Goal: Transaction & Acquisition: Purchase product/service

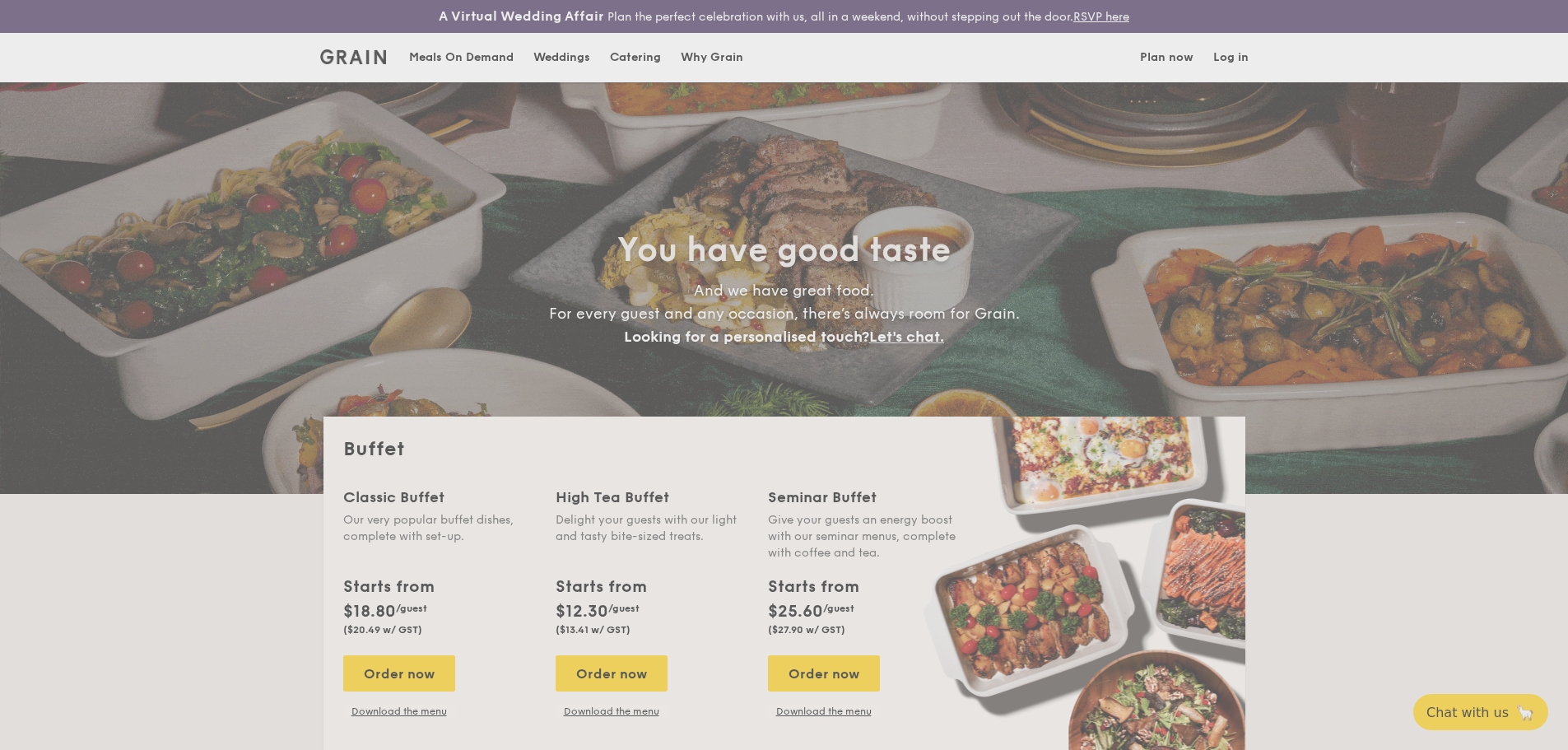
select select
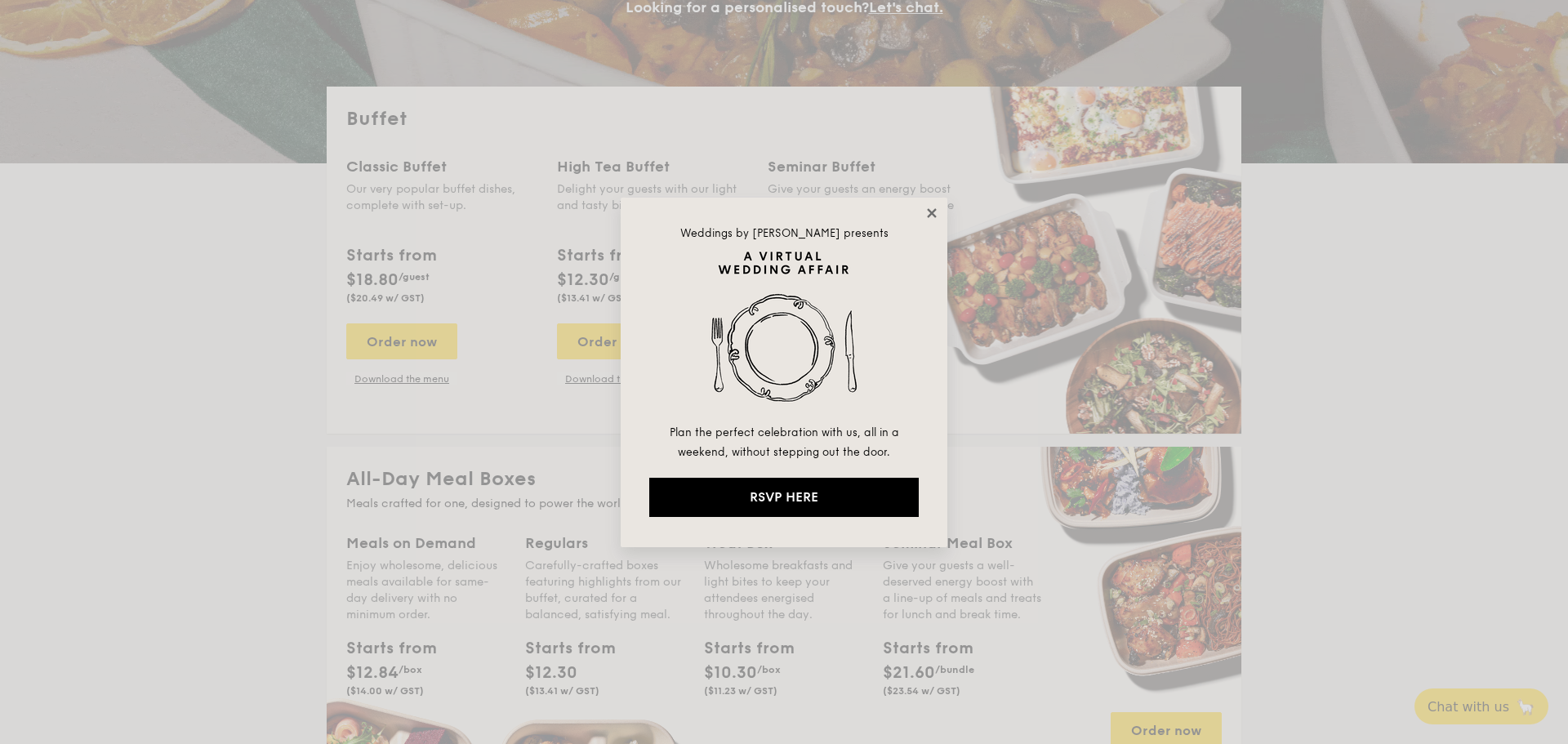
click at [931, 210] on icon at bounding box center [932, 213] width 15 height 15
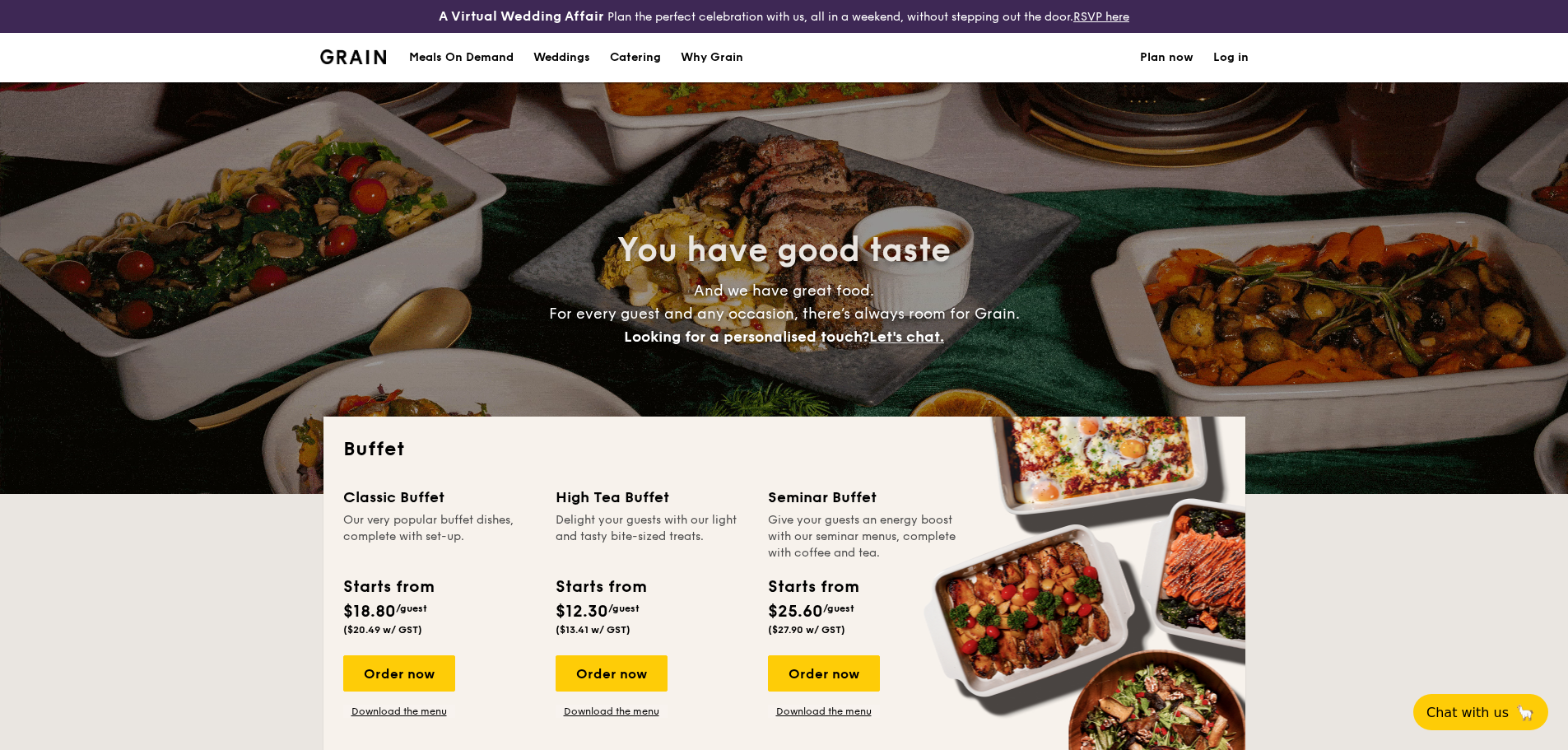
click at [440, 65] on div "Meals On Demand" at bounding box center [461, 57] width 105 height 49
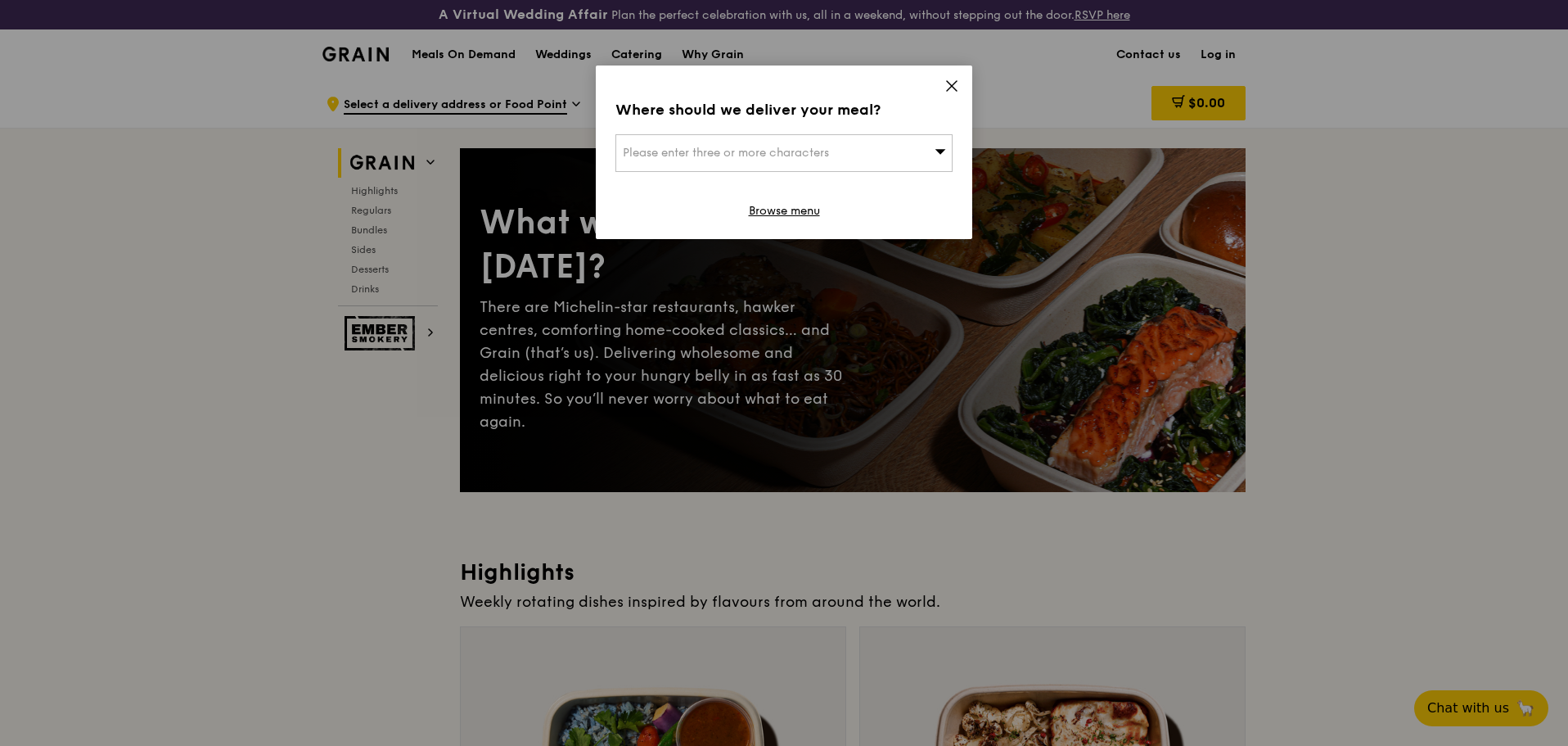
click at [852, 152] on div "Please enter three or more characters" at bounding box center [784, 153] width 337 height 38
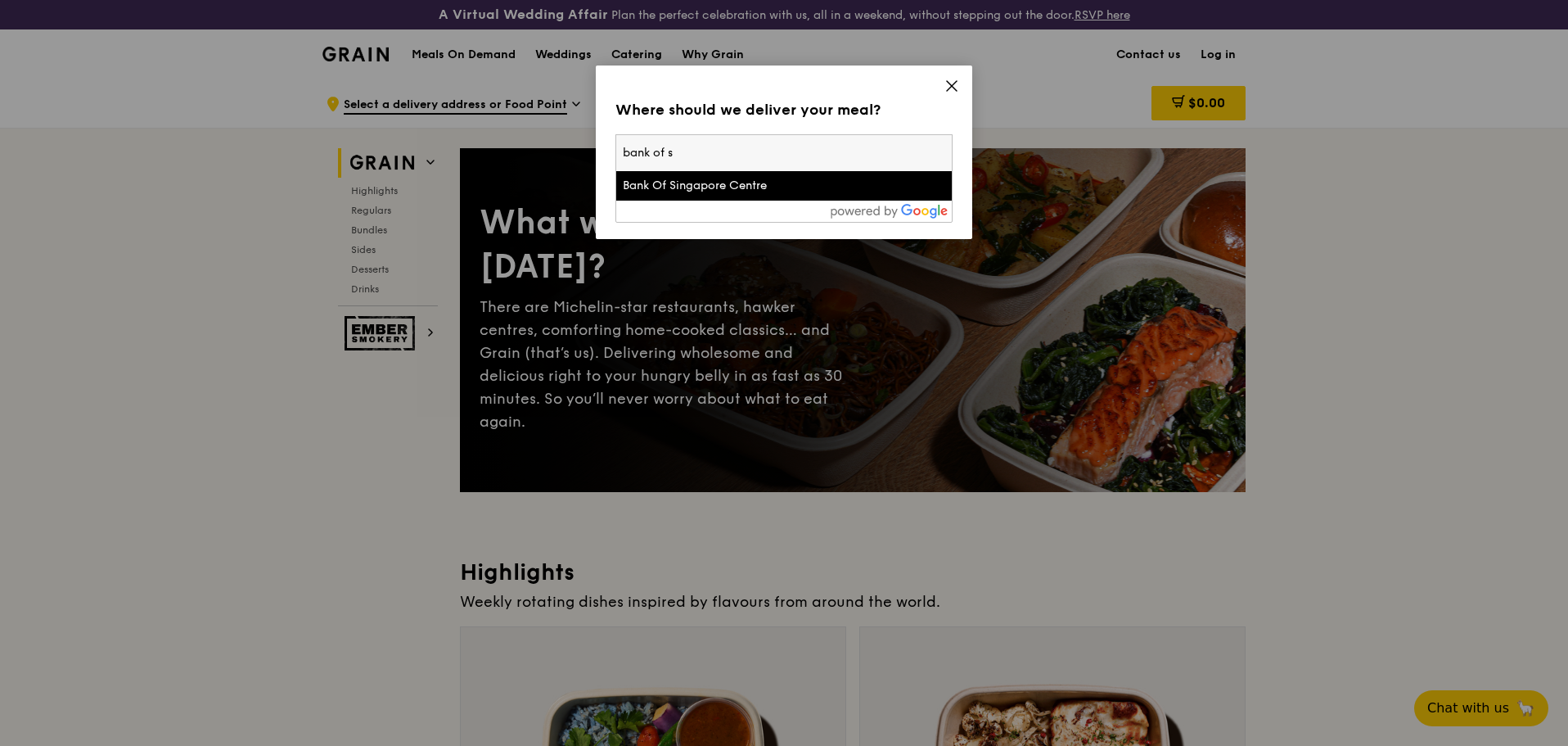
type input "bank of s"
click at [727, 187] on div "Bank Of Singapore Centre" at bounding box center [744, 186] width 242 height 17
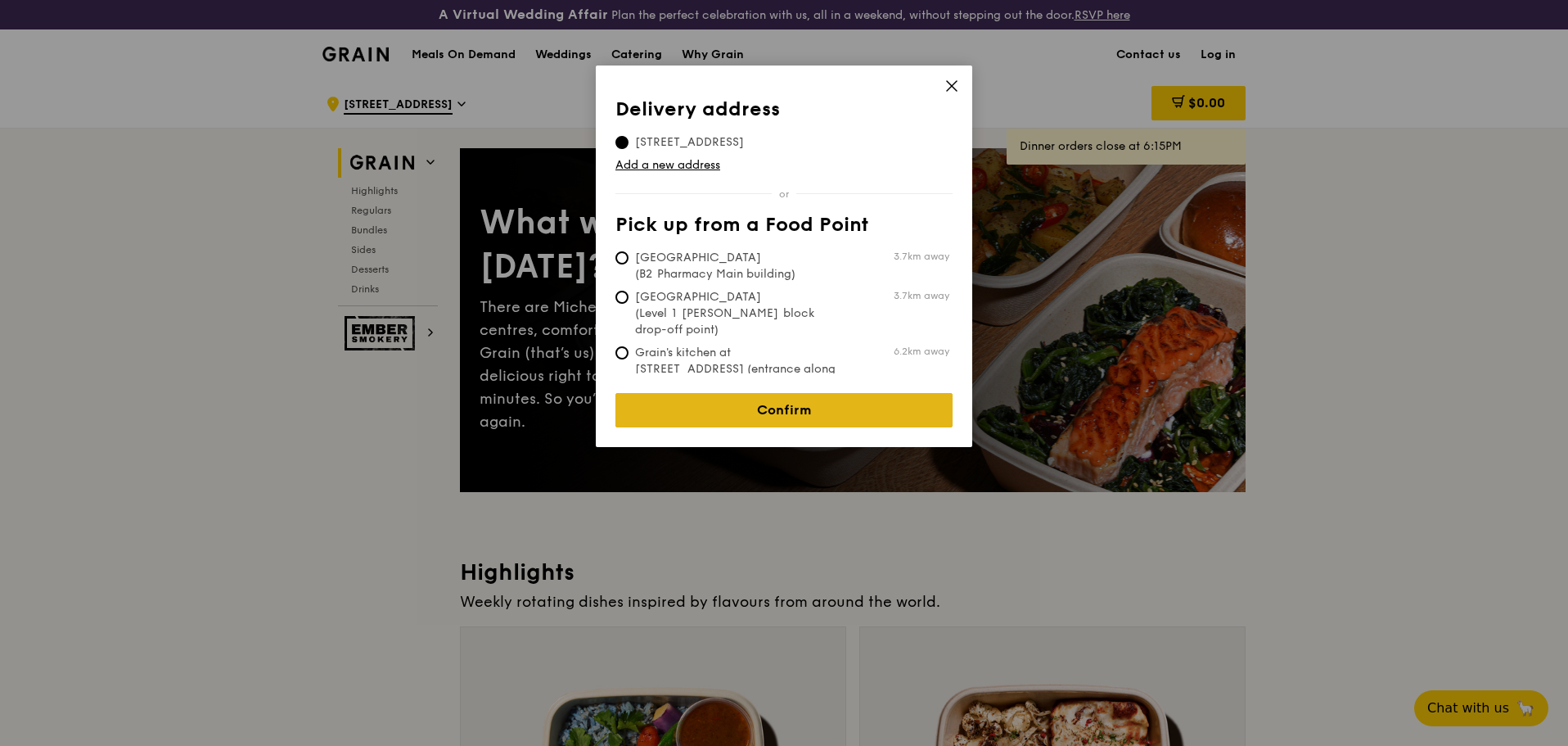
click at [824, 406] on link "Confirm" at bounding box center [784, 410] width 337 height 34
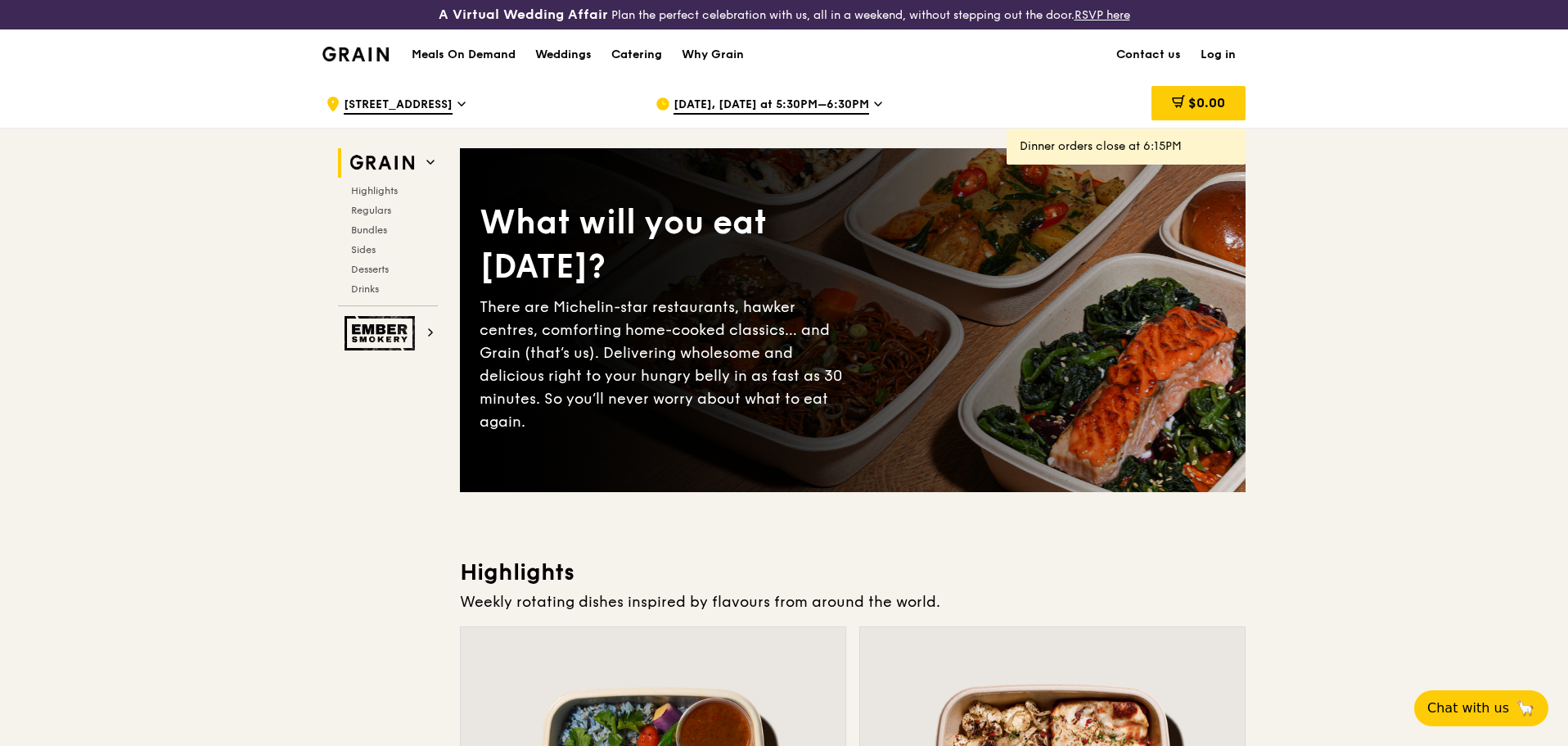
click at [831, 108] on span "[DATE], [DATE] at 5:30PM–6:30PM" at bounding box center [771, 106] width 196 height 18
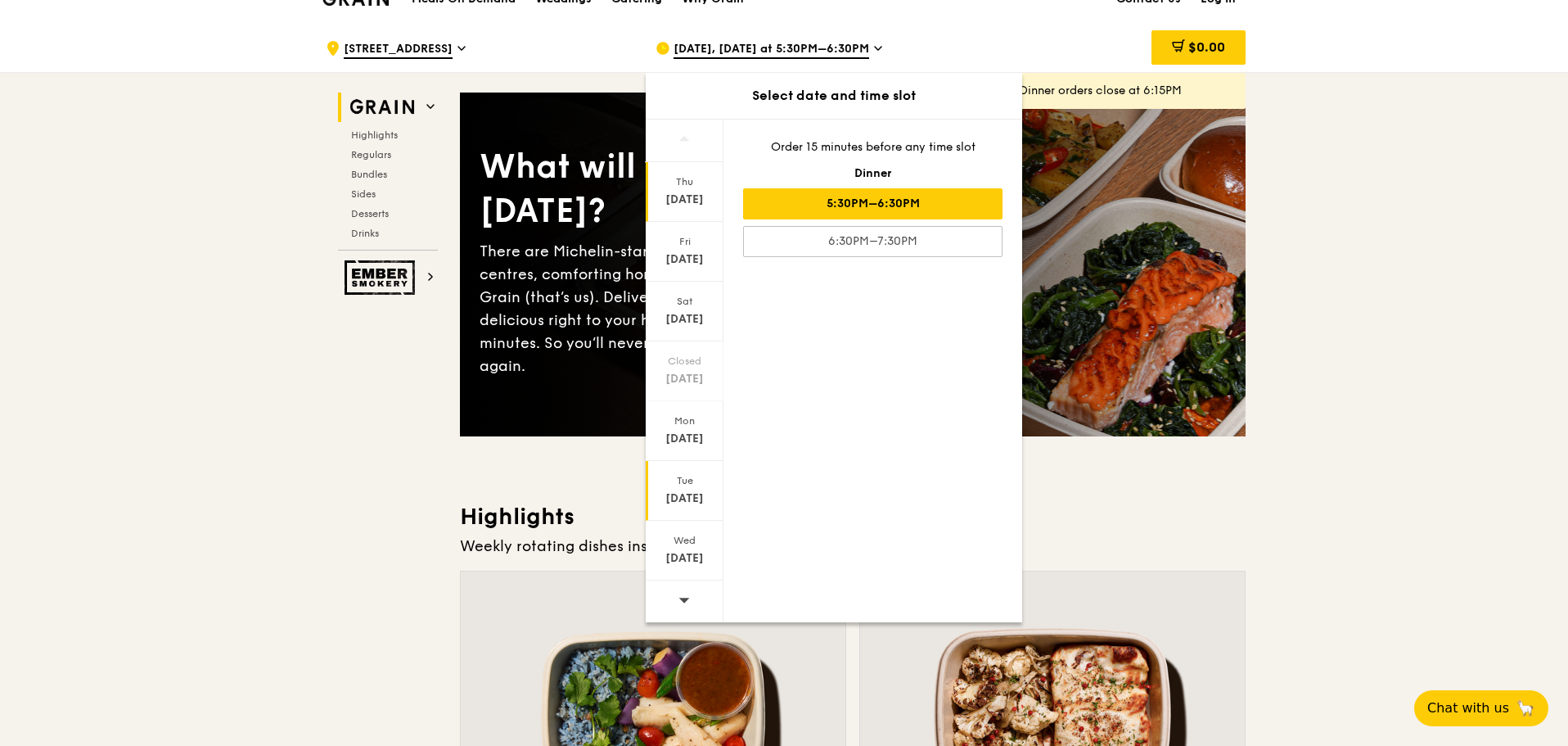
scroll to position [82, 0]
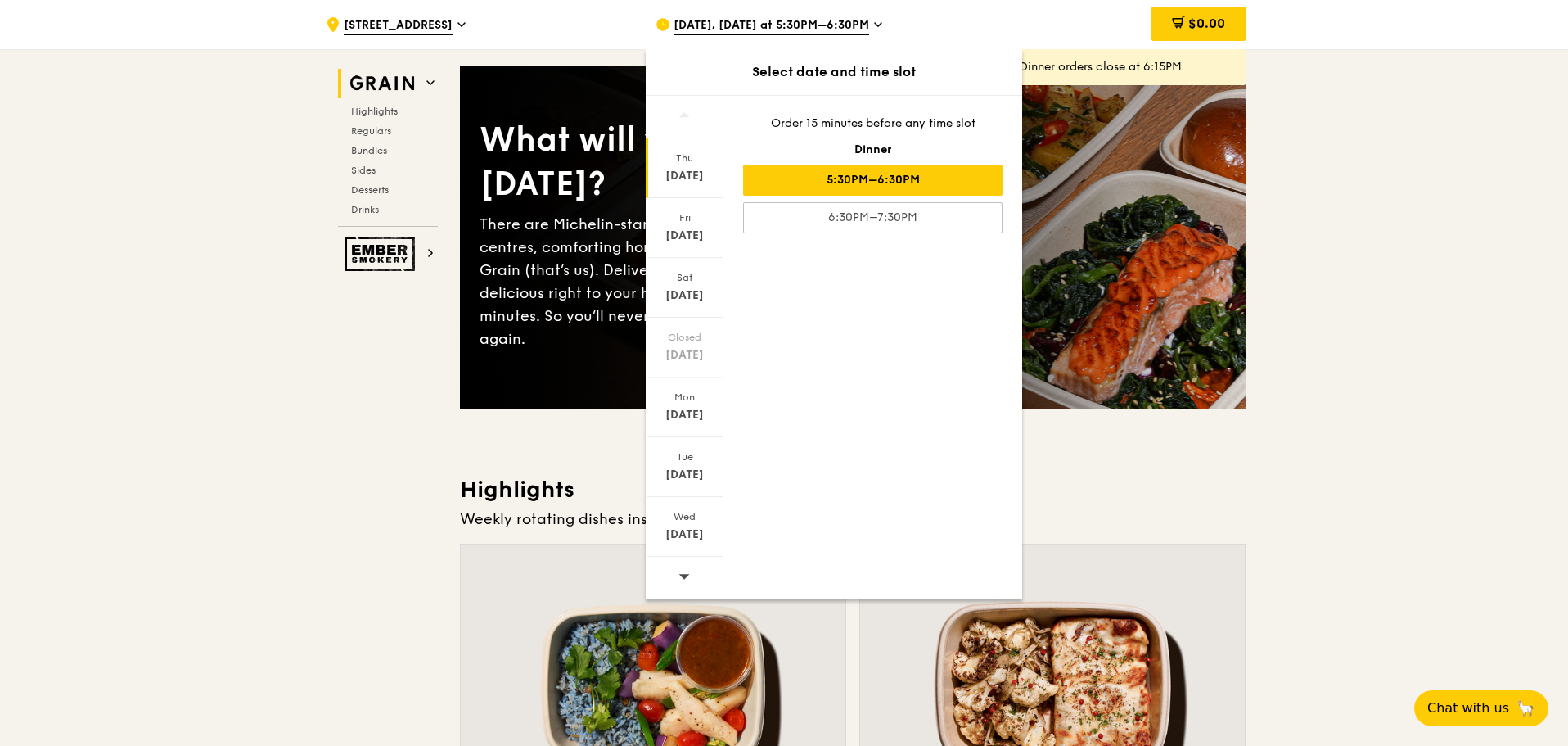
click at [697, 562] on div at bounding box center [684, 577] width 78 height 42
click at [693, 164] on div "[DATE]" at bounding box center [684, 169] width 78 height 60
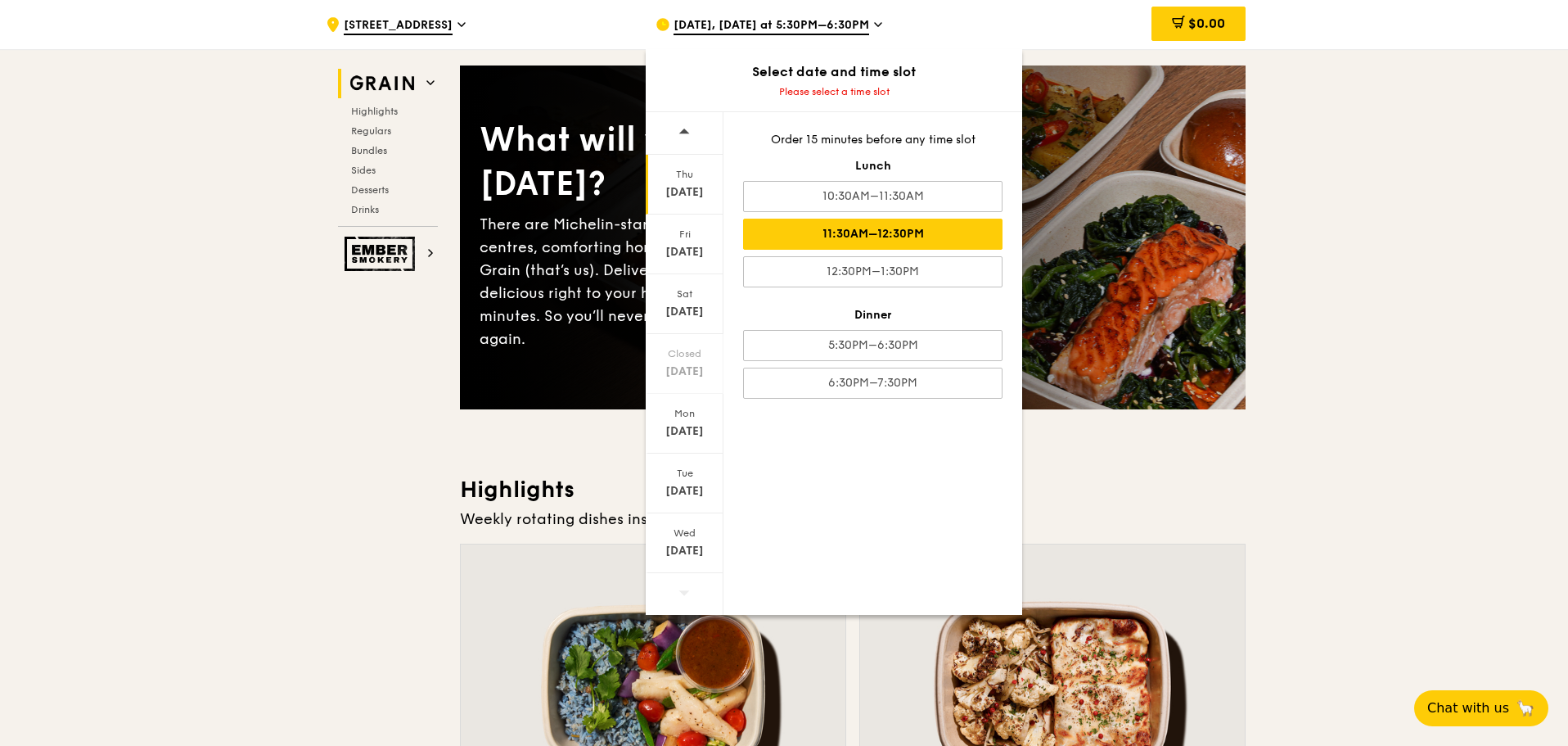
click at [893, 237] on div "11:30AM–12:30PM" at bounding box center [872, 234] width 259 height 31
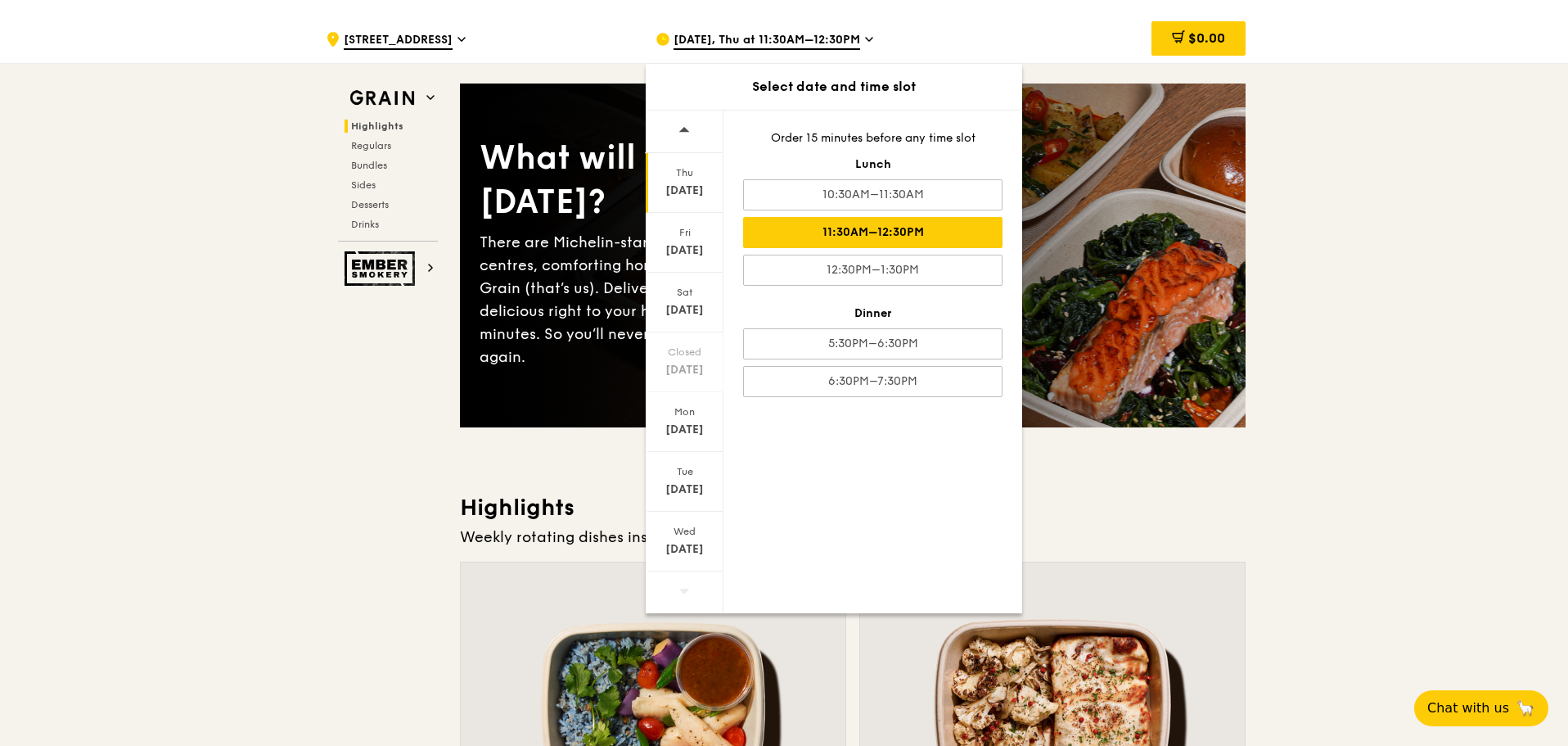
scroll to position [0, 0]
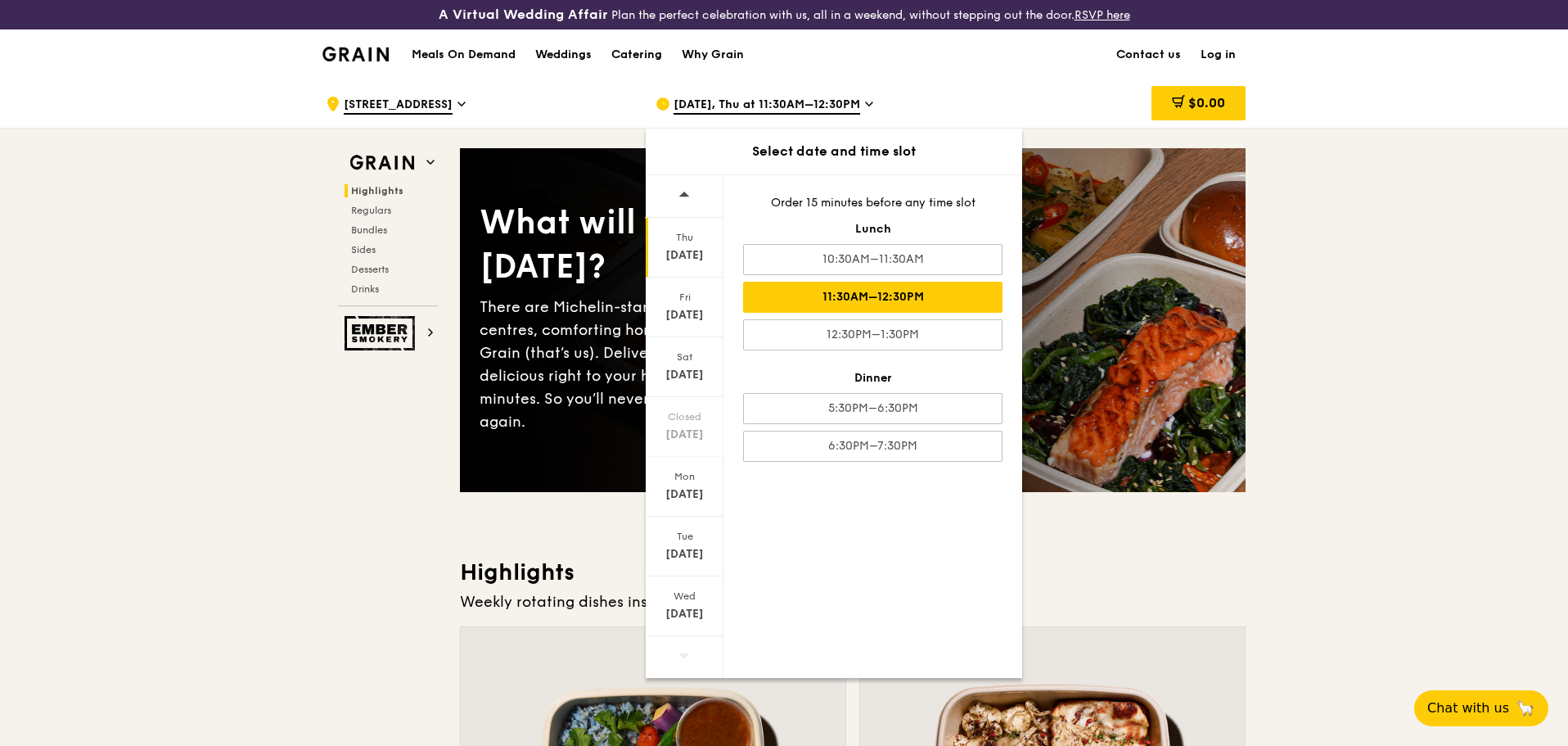
click at [917, 300] on div "11:30AM–12:30PM" at bounding box center [872, 297] width 259 height 31
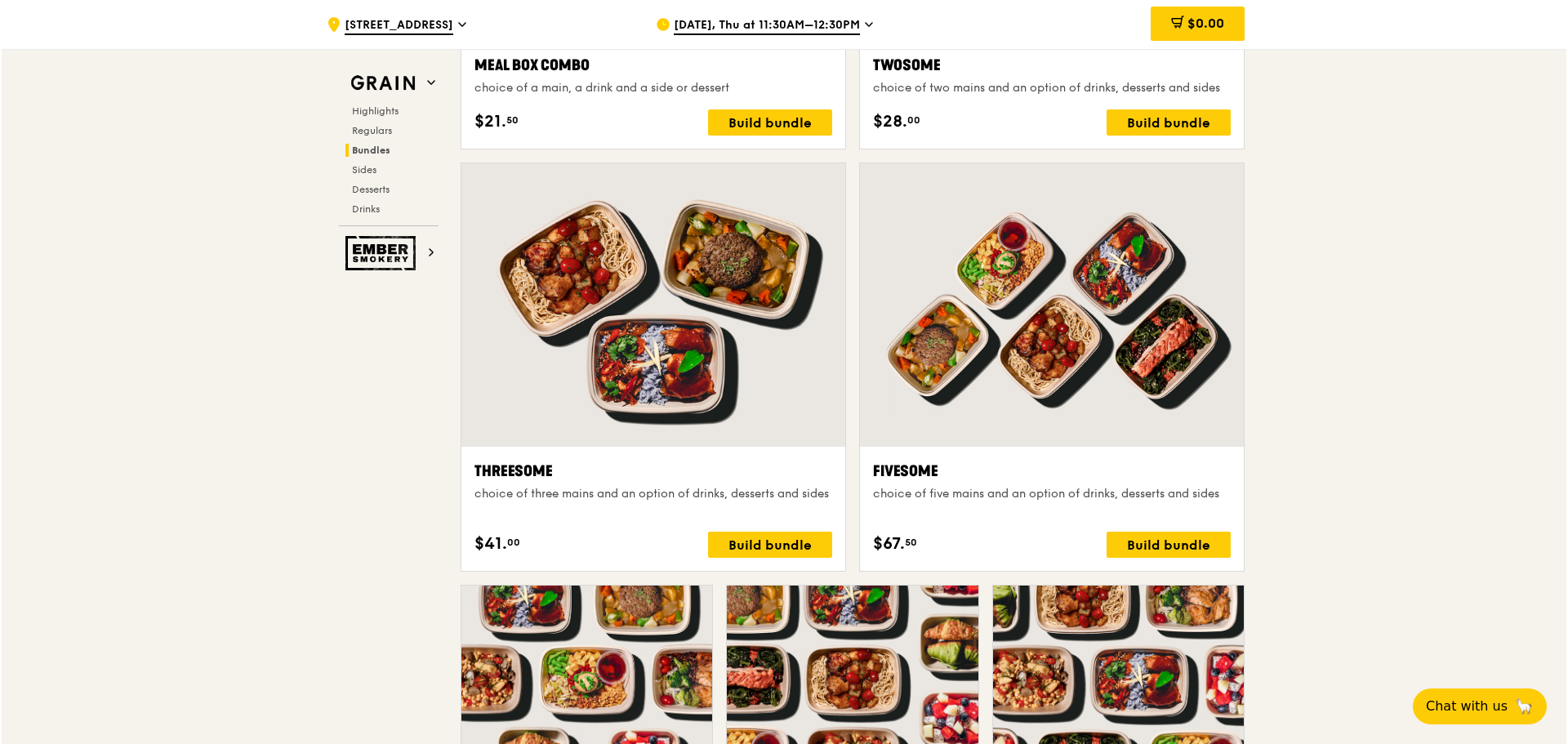
scroll to position [2776, 0]
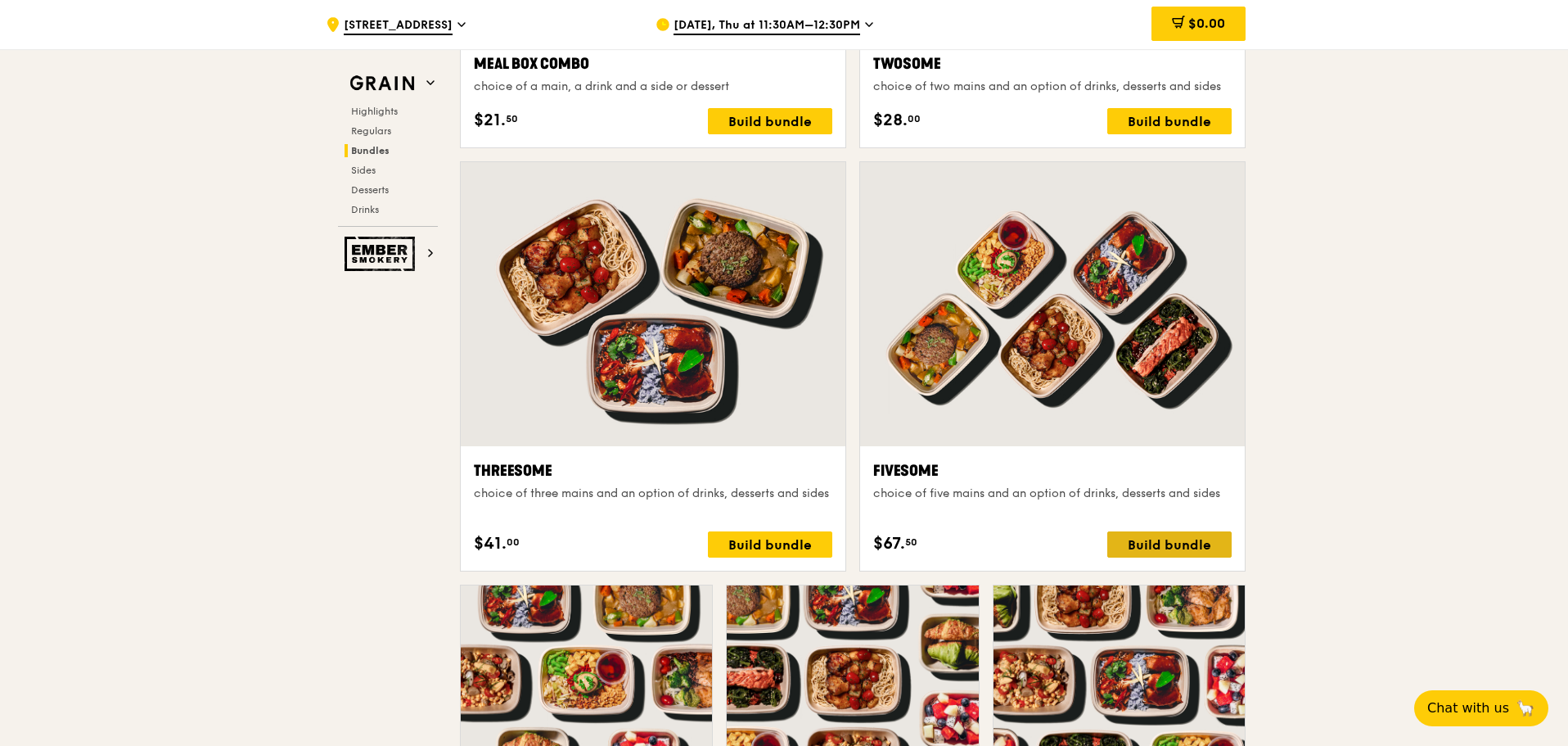
click at [1168, 539] on div "Build bundle" at bounding box center [1169, 544] width 124 height 26
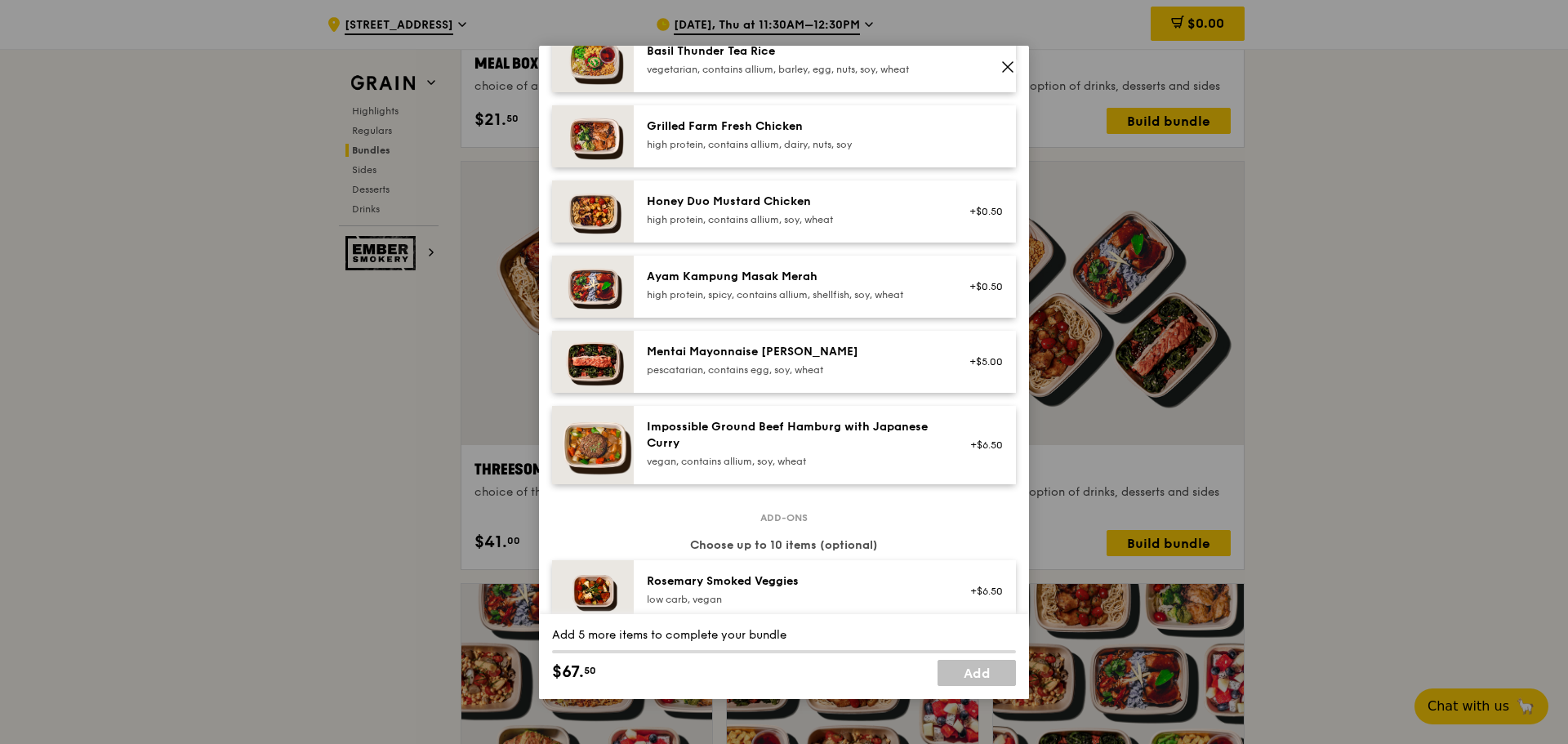
scroll to position [490, 0]
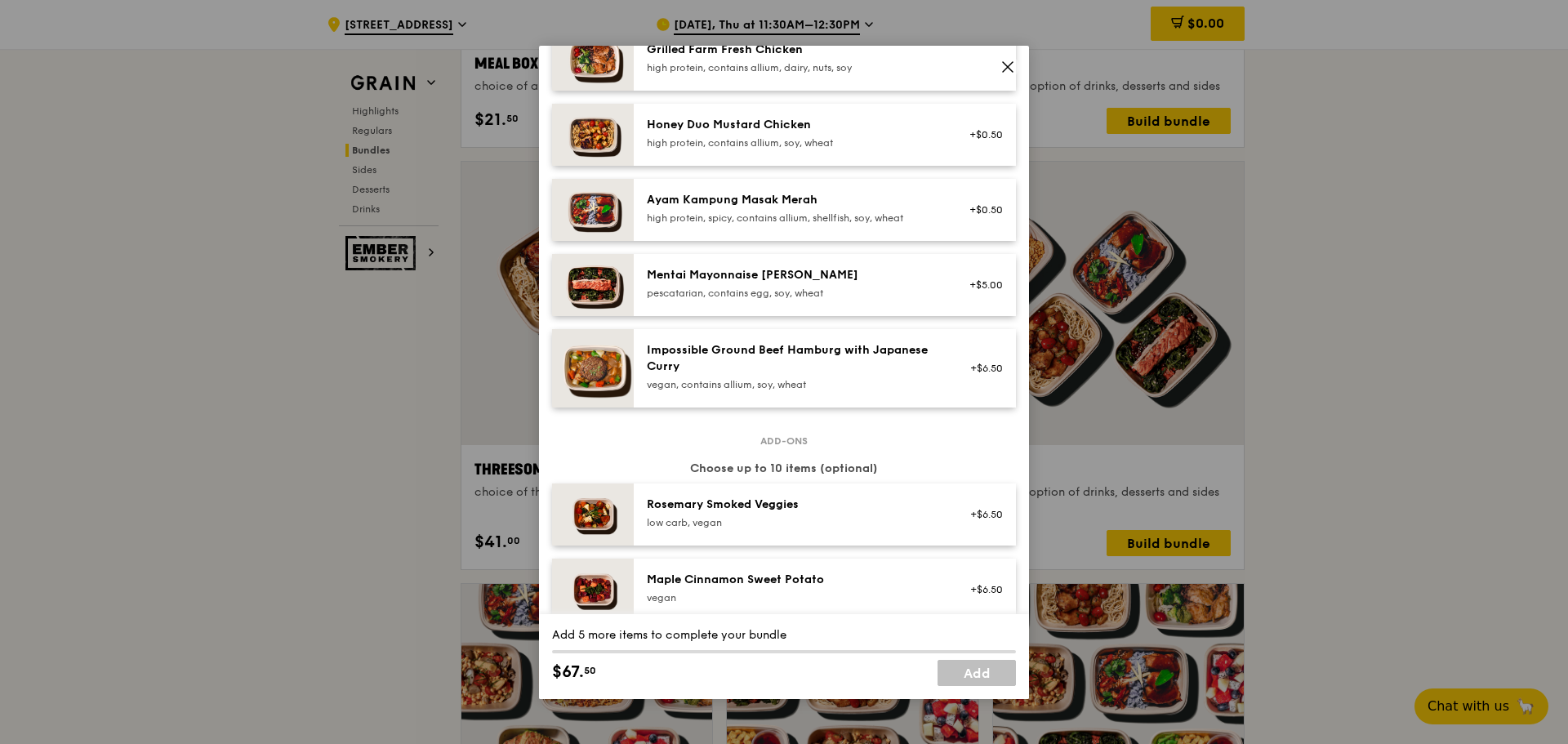
click at [788, 283] on div "Mentai Mayonnaise Aburi Salmon" at bounding box center [793, 275] width 293 height 17
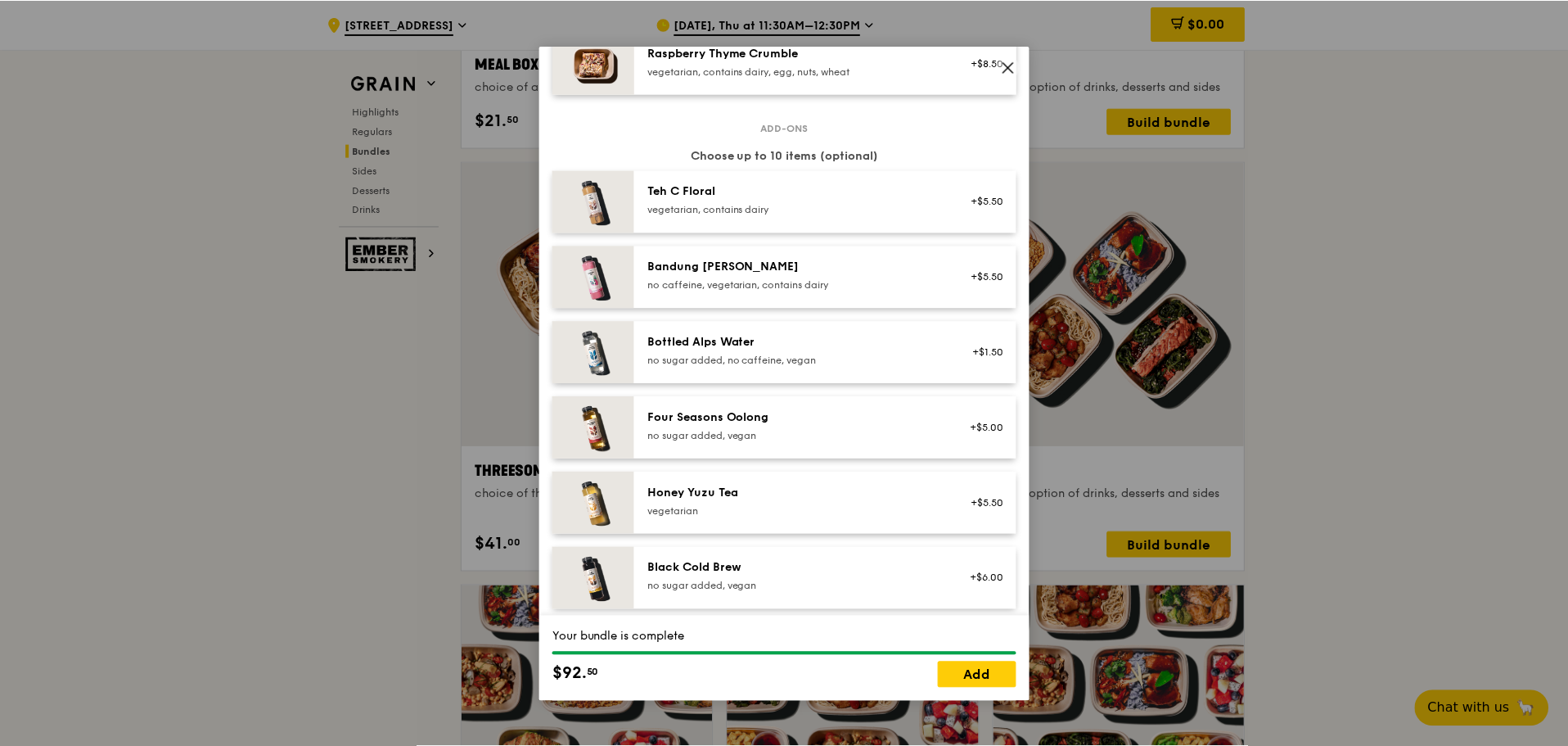
scroll to position [1874, 0]
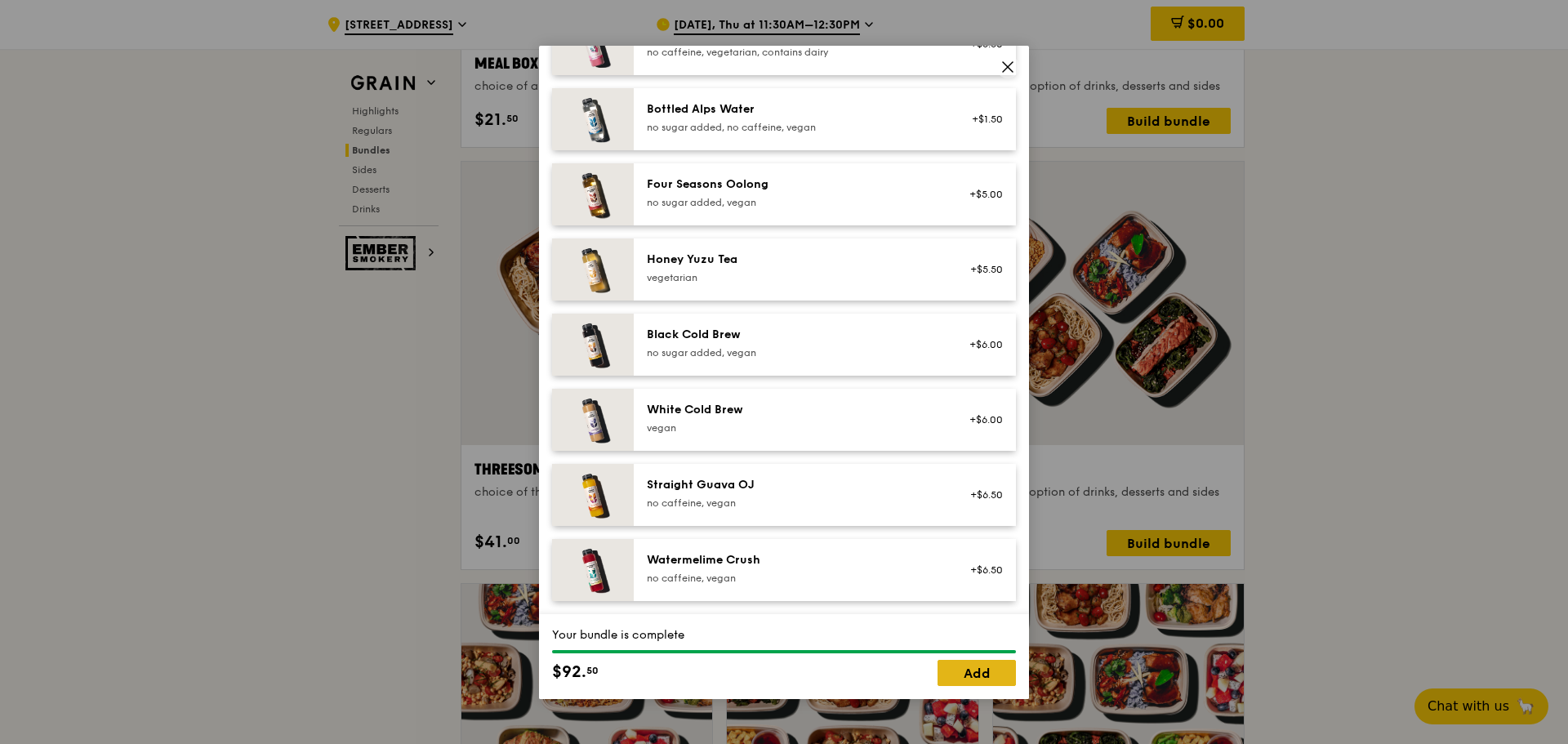
click at [974, 678] on link "Add" at bounding box center [977, 672] width 78 height 26
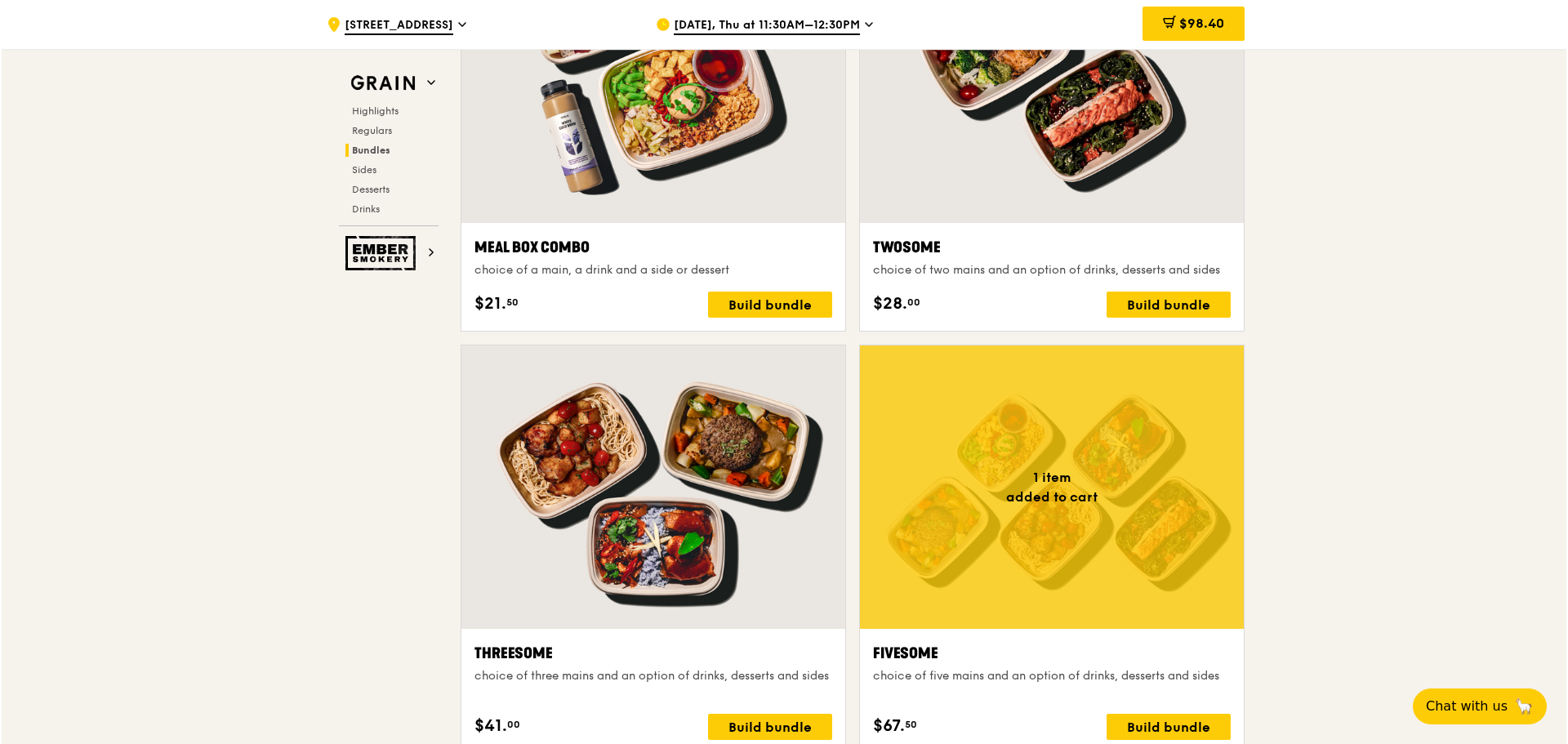
scroll to position [3022, 0]
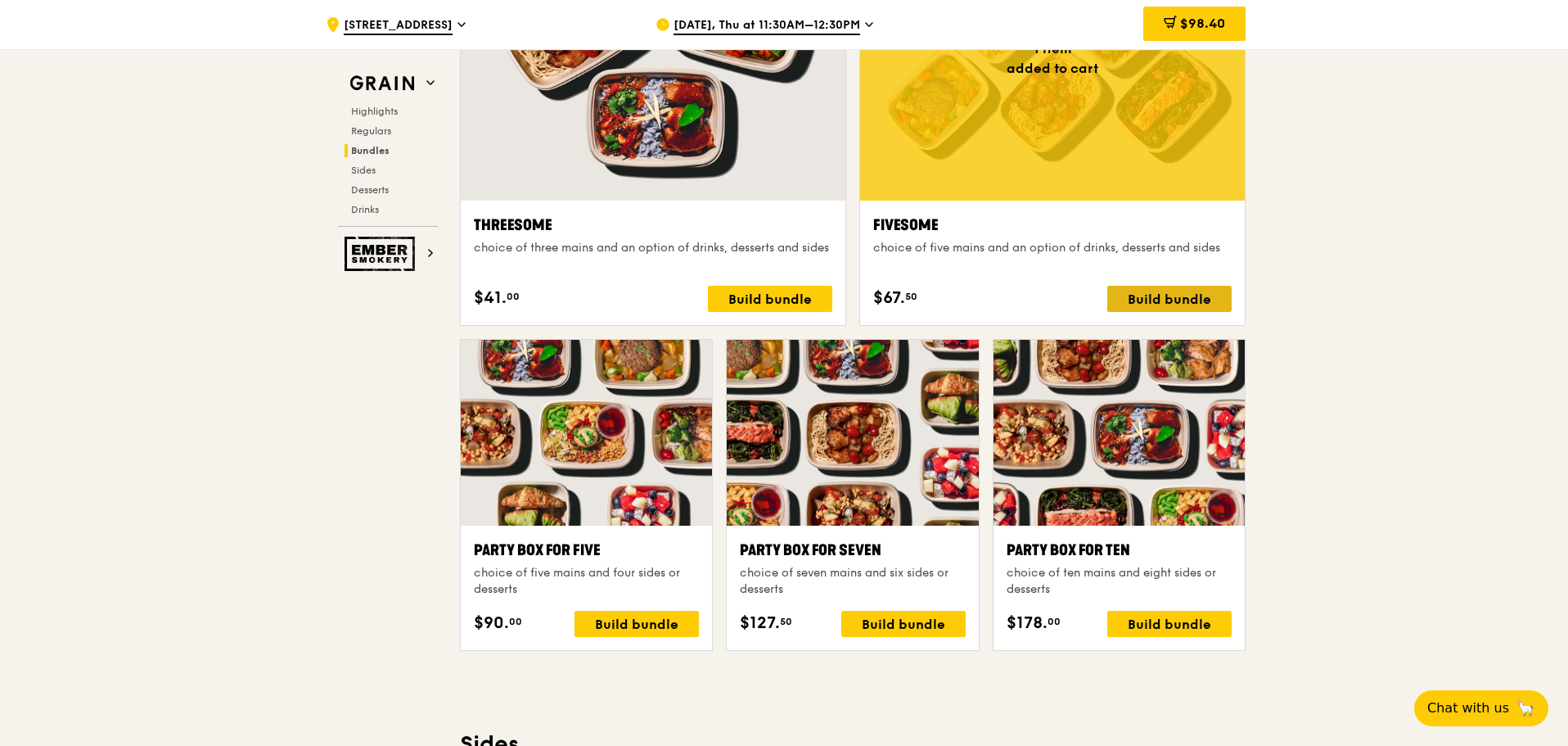
click at [1180, 309] on div "Build bundle" at bounding box center [1169, 298] width 124 height 26
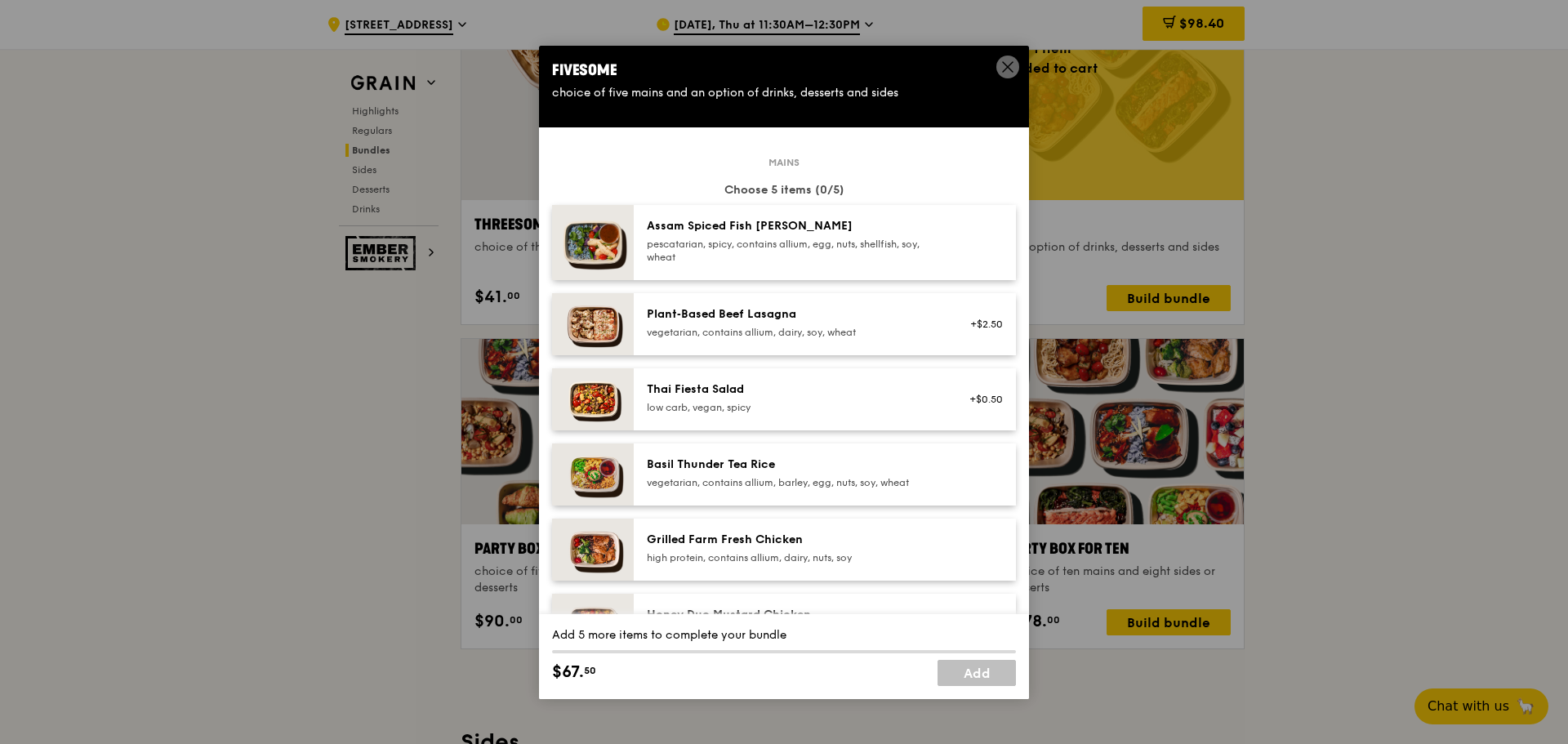
click at [761, 393] on div "Thai Fiesta Salad" at bounding box center [793, 389] width 293 height 17
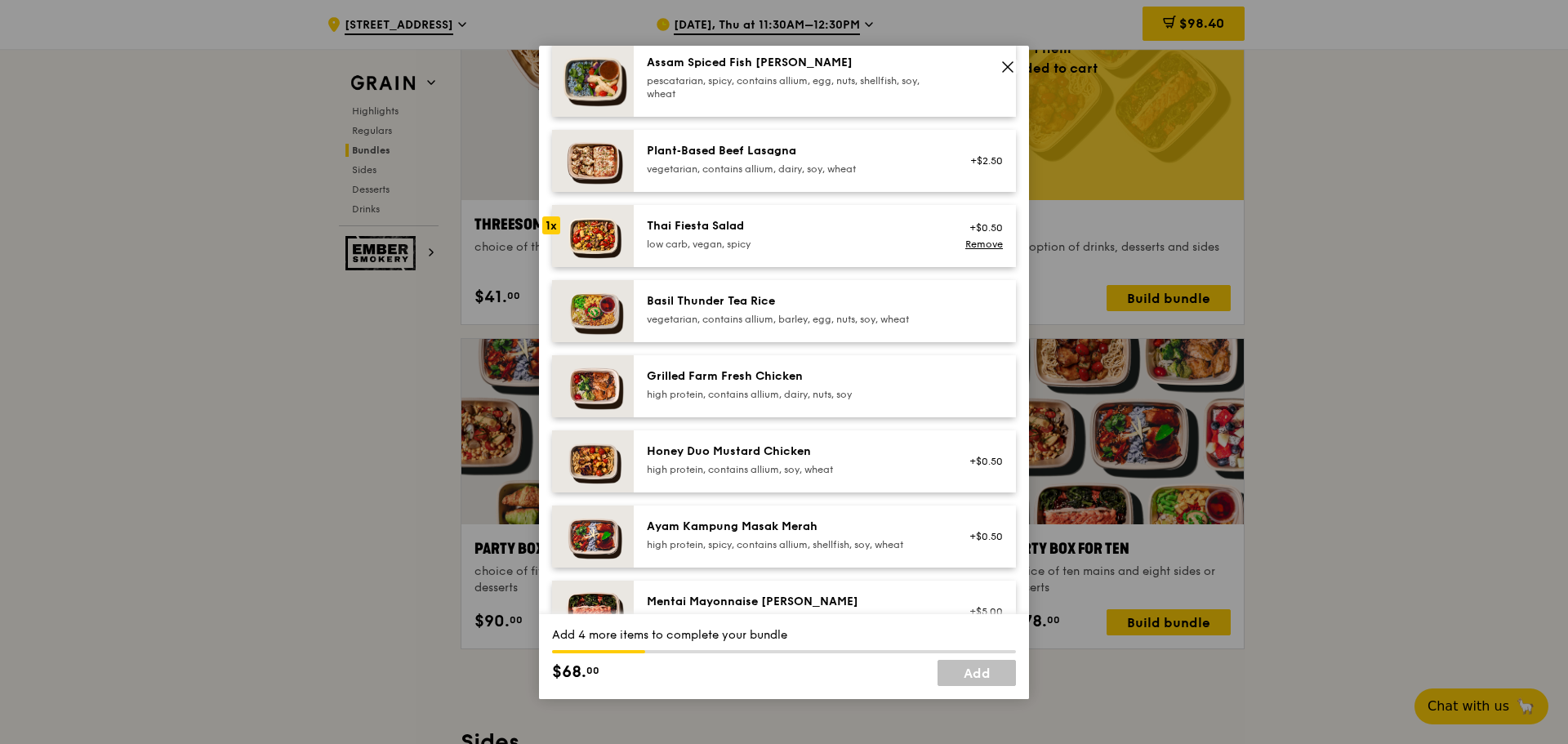
scroll to position [245, 0]
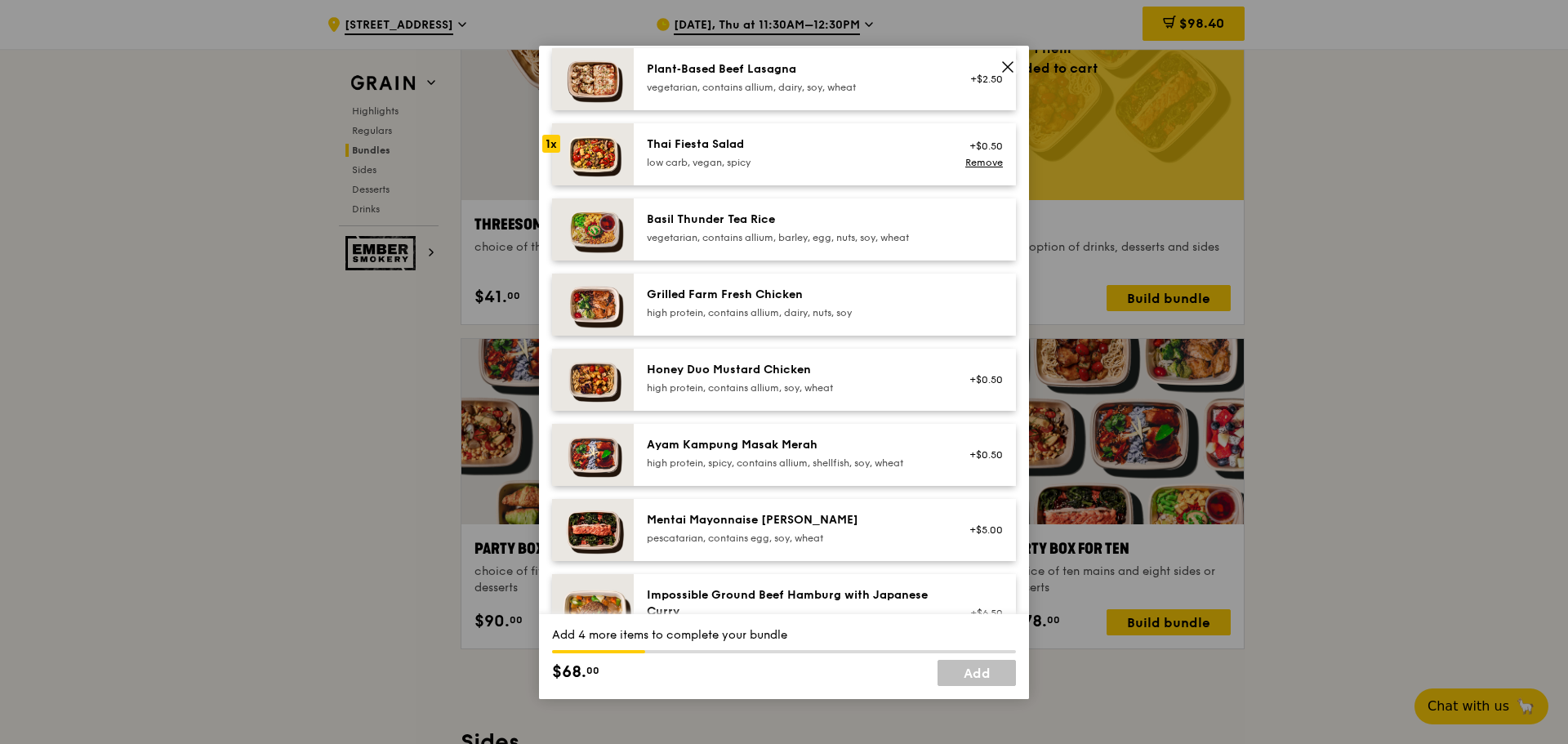
click at [730, 383] on div "high protein, contains allium, soy, wheat" at bounding box center [793, 388] width 293 height 13
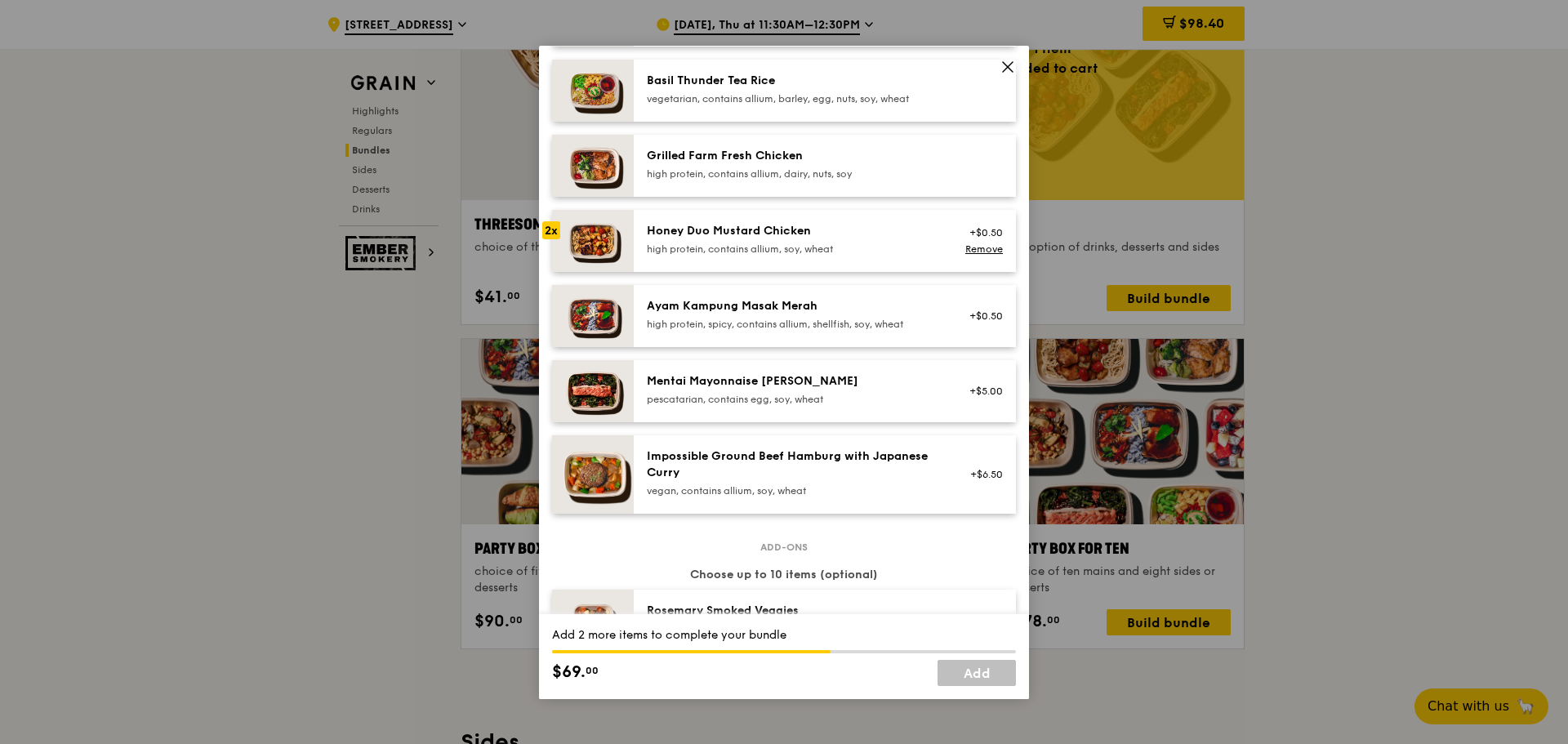
scroll to position [409, 0]
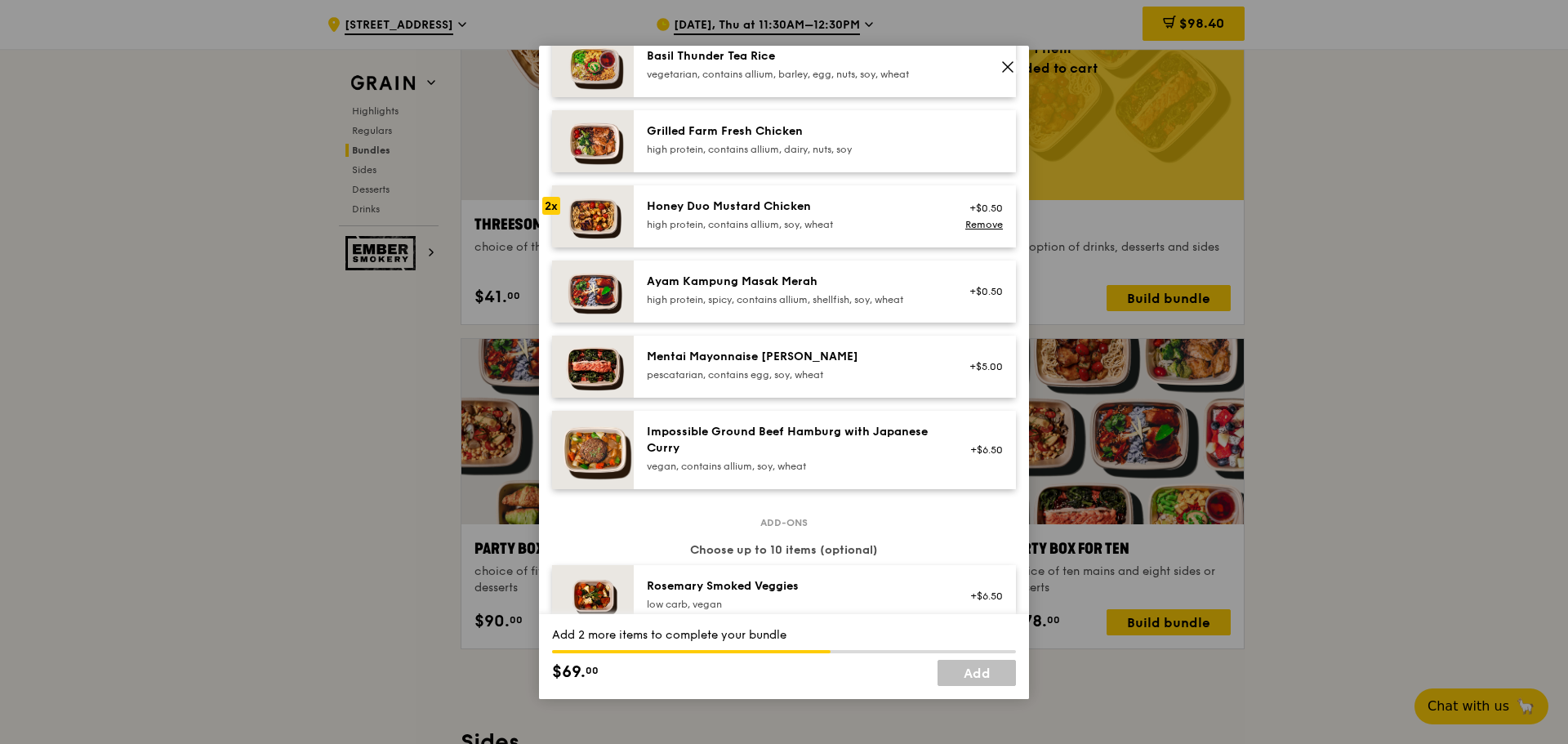
click at [741, 447] on div "Impossible Ground Beef Hamburg with Japanese Curry" at bounding box center [793, 439] width 293 height 32
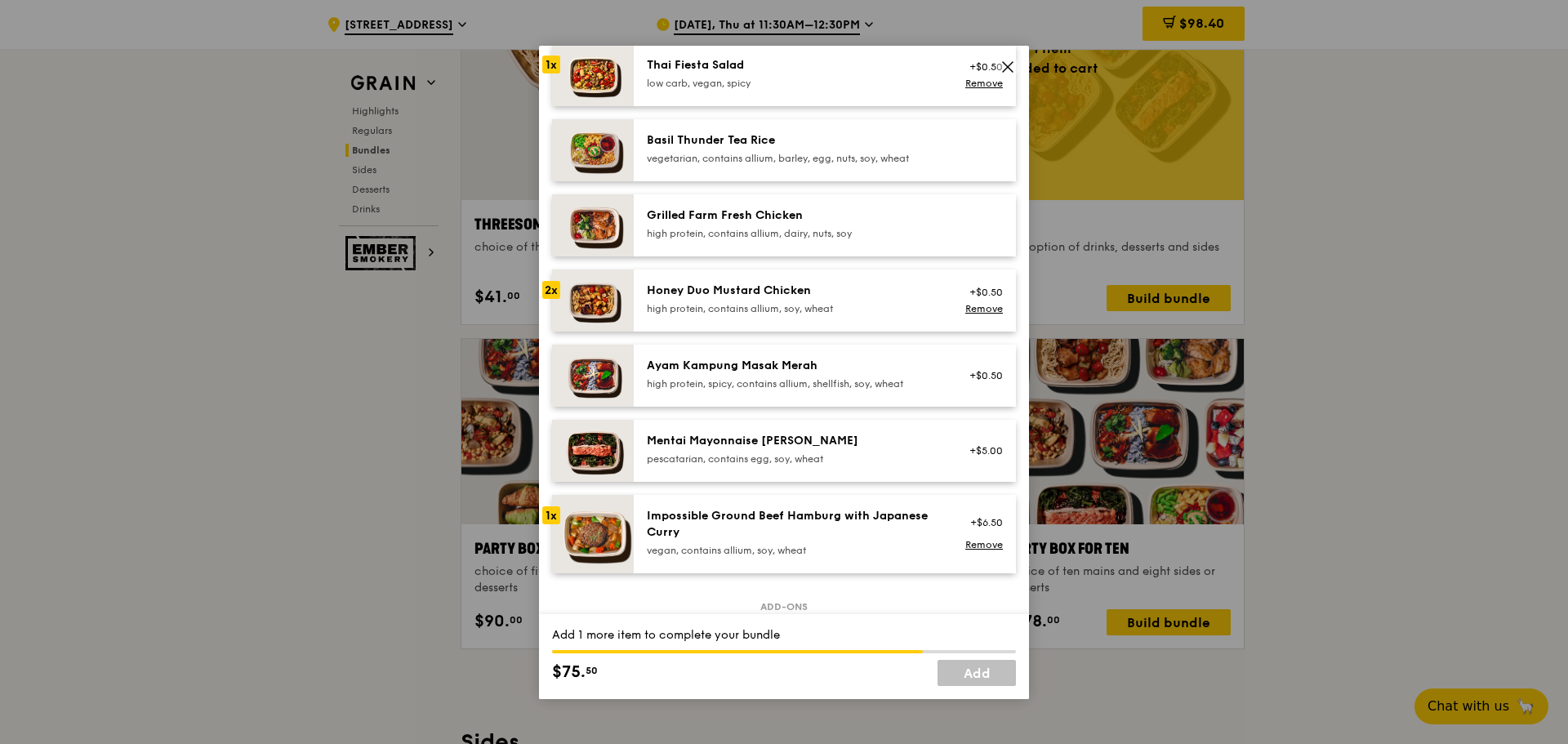
scroll to position [327, 0]
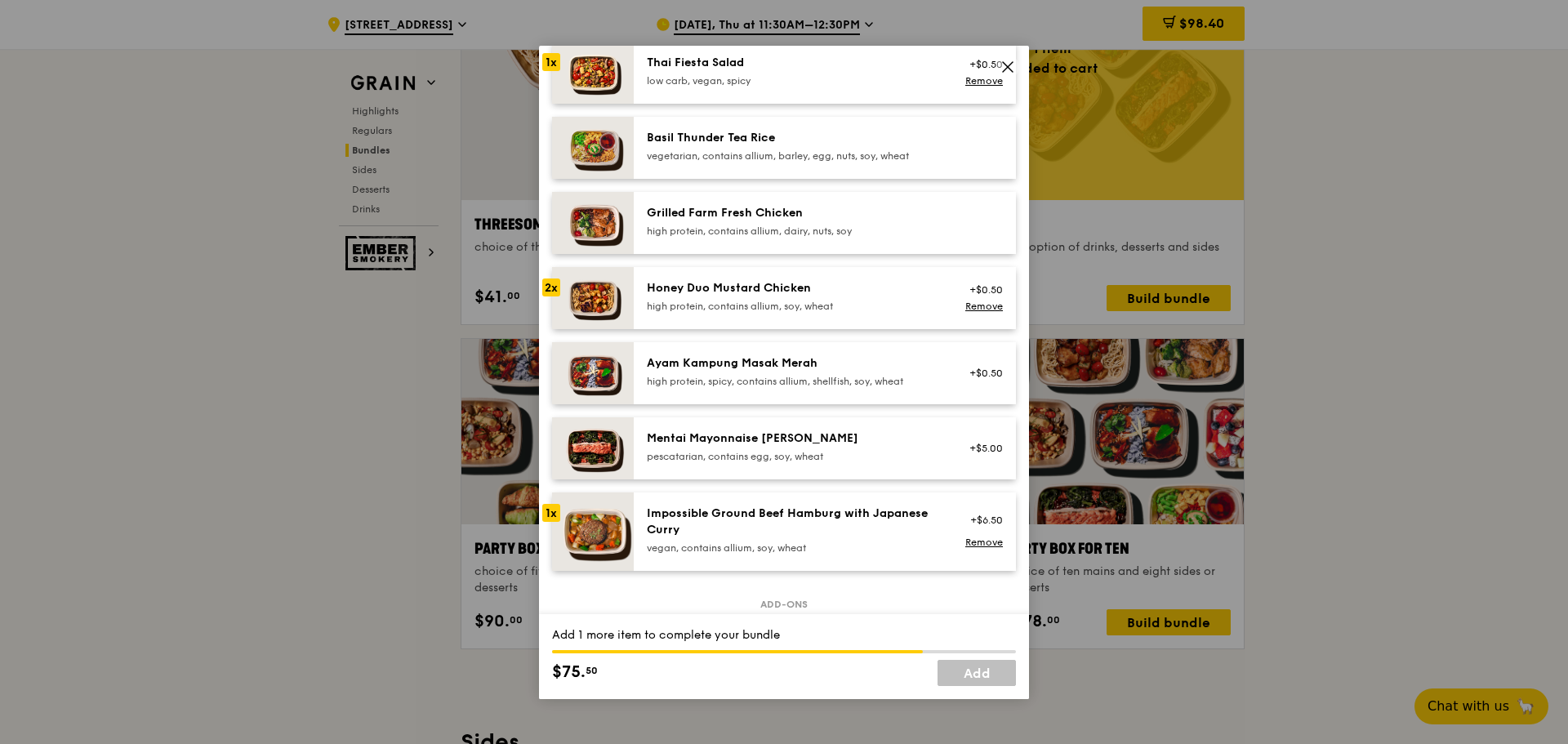
click at [724, 443] on div "Mentai Mayonnaise Aburi Salmon" at bounding box center [793, 439] width 293 height 17
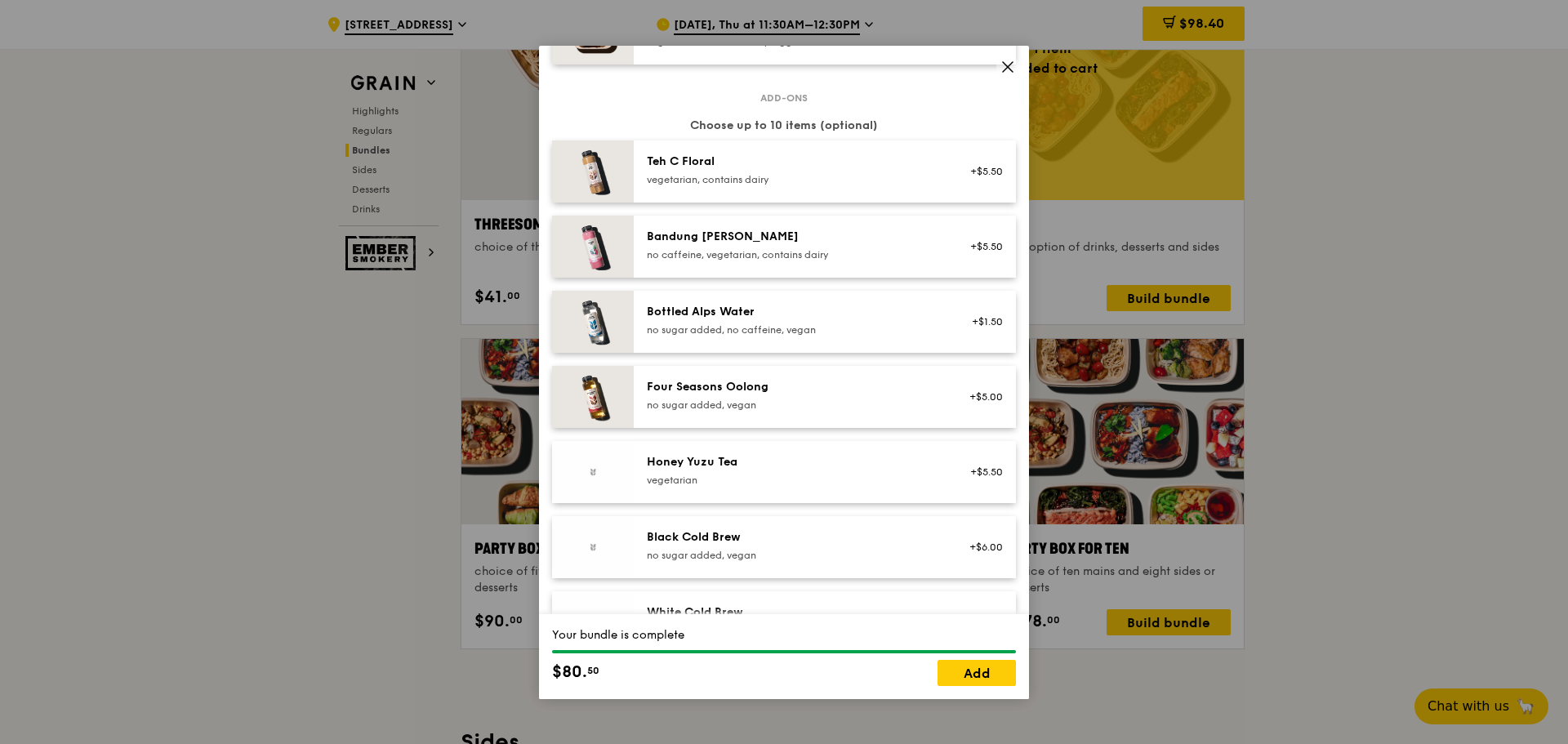
scroll to position [1869, 0]
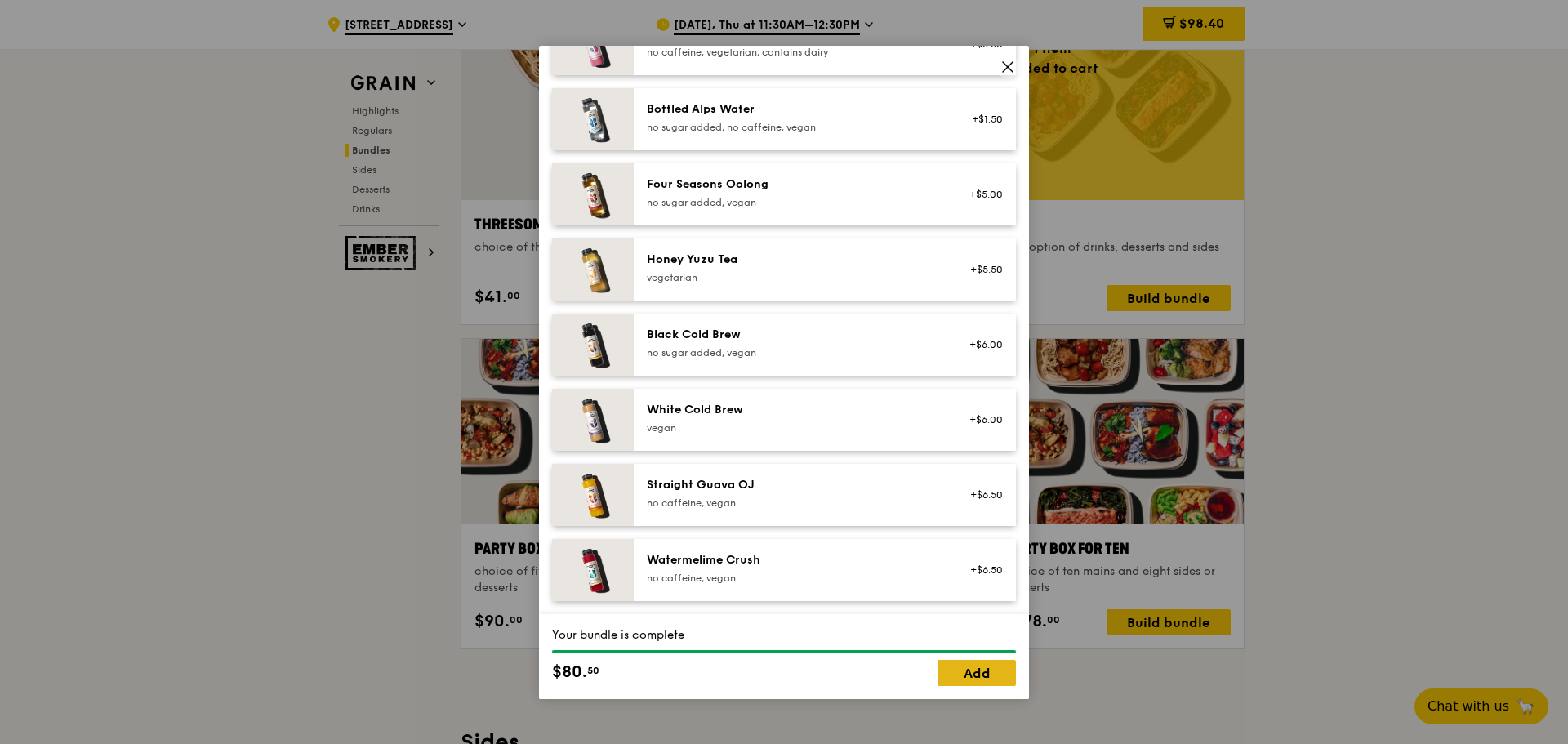
click at [966, 672] on link "Add" at bounding box center [977, 672] width 78 height 26
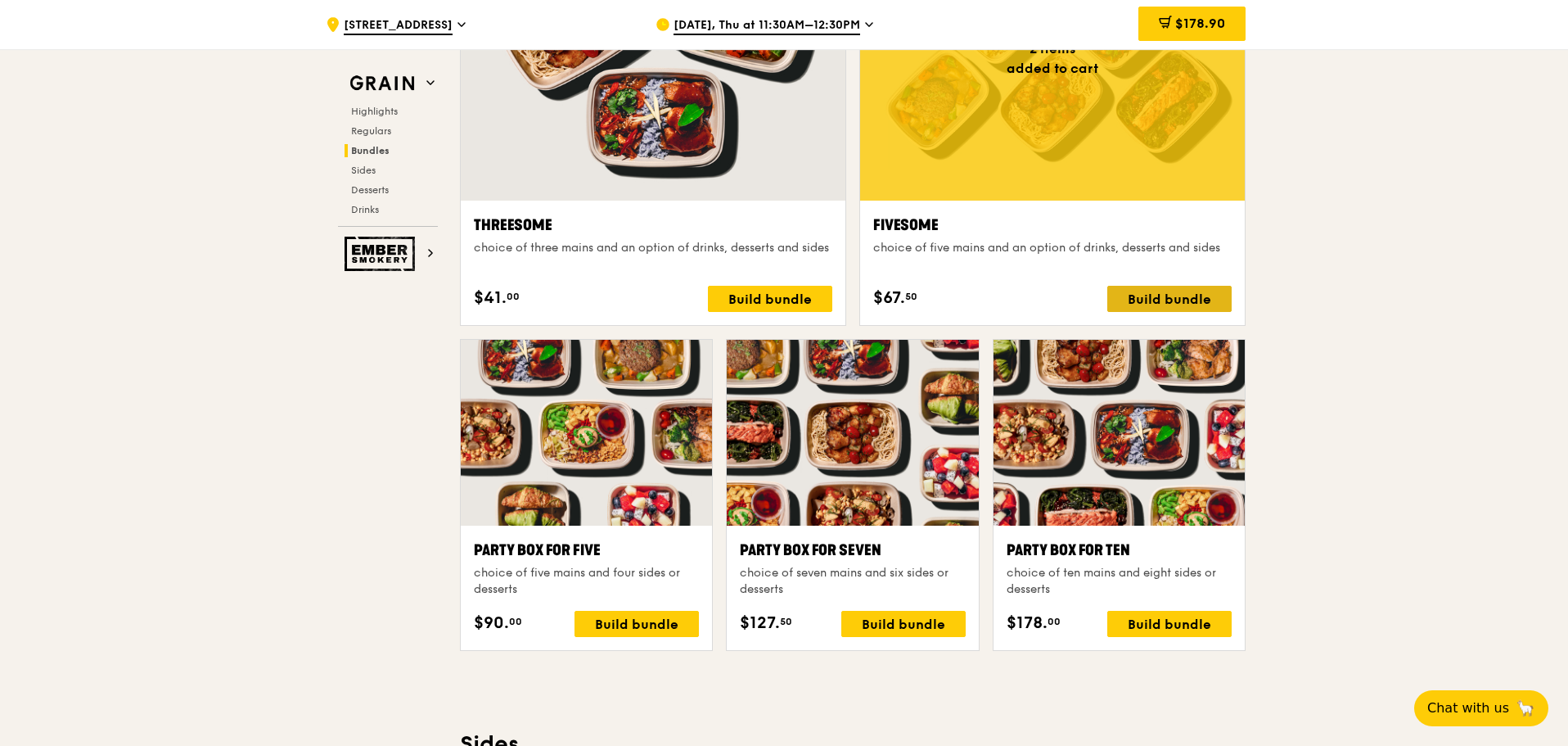
click at [1155, 290] on div "Build bundle" at bounding box center [1169, 298] width 124 height 26
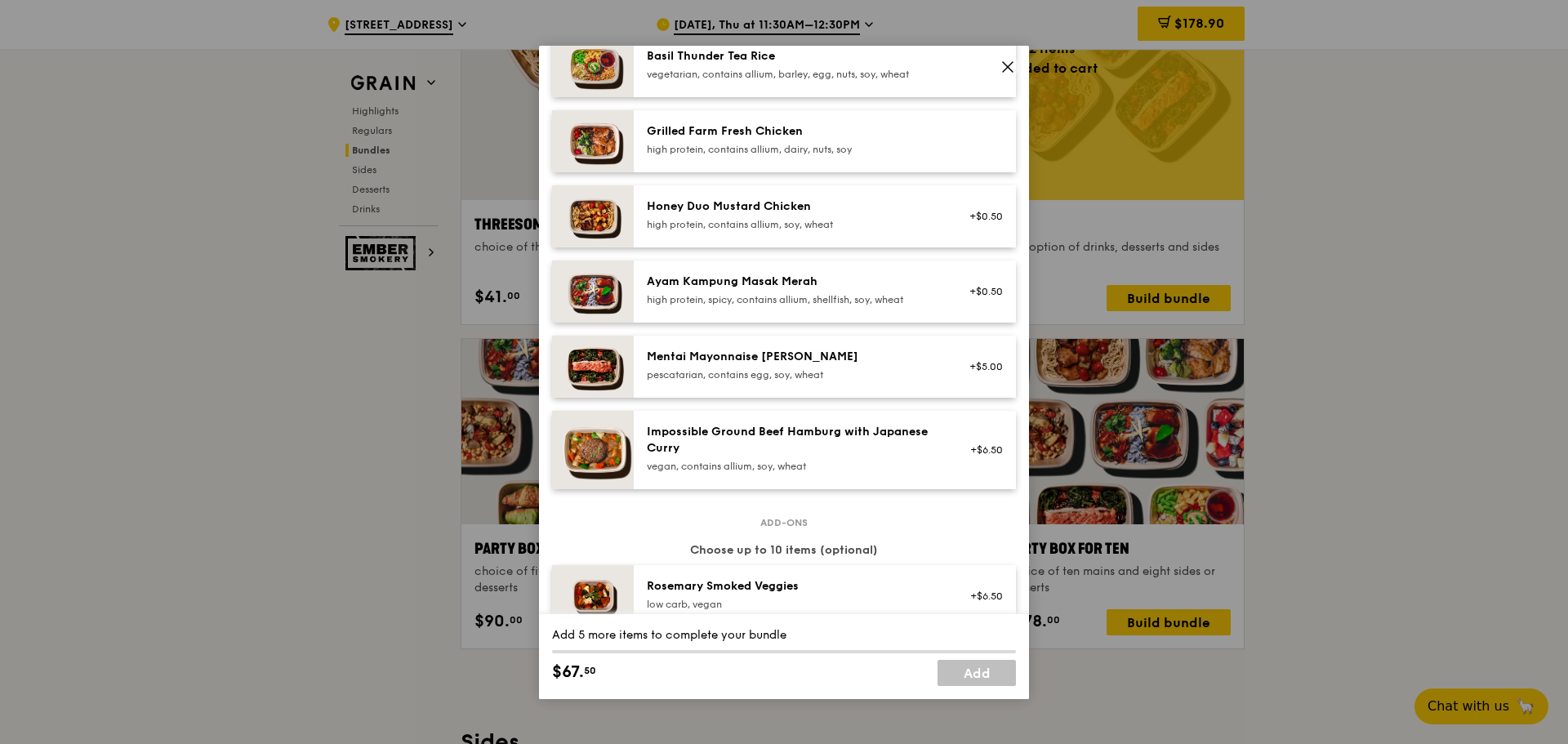
scroll to position [490, 0]
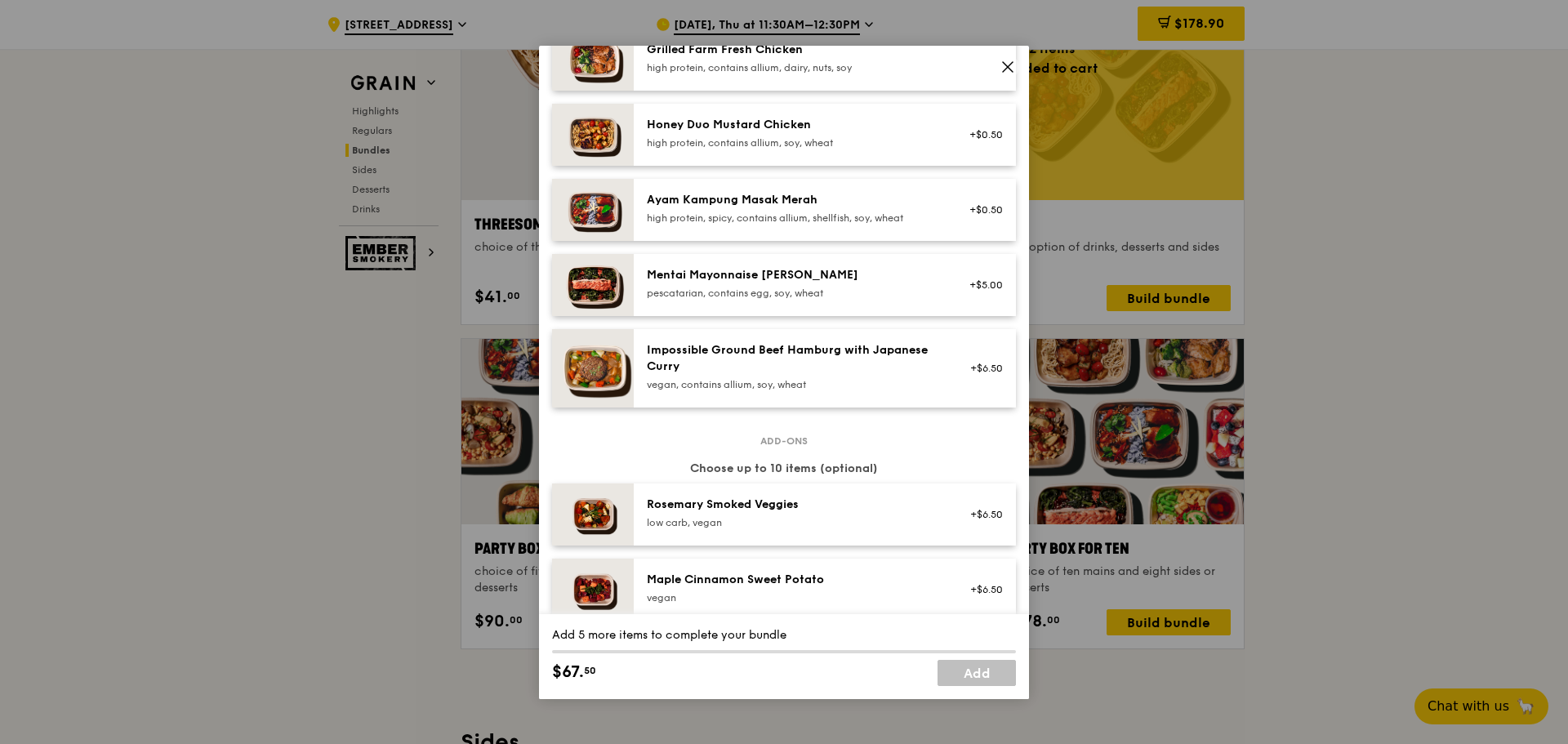
click at [723, 287] on div "pescatarian, contains egg, soy, wheat" at bounding box center [793, 293] width 293 height 13
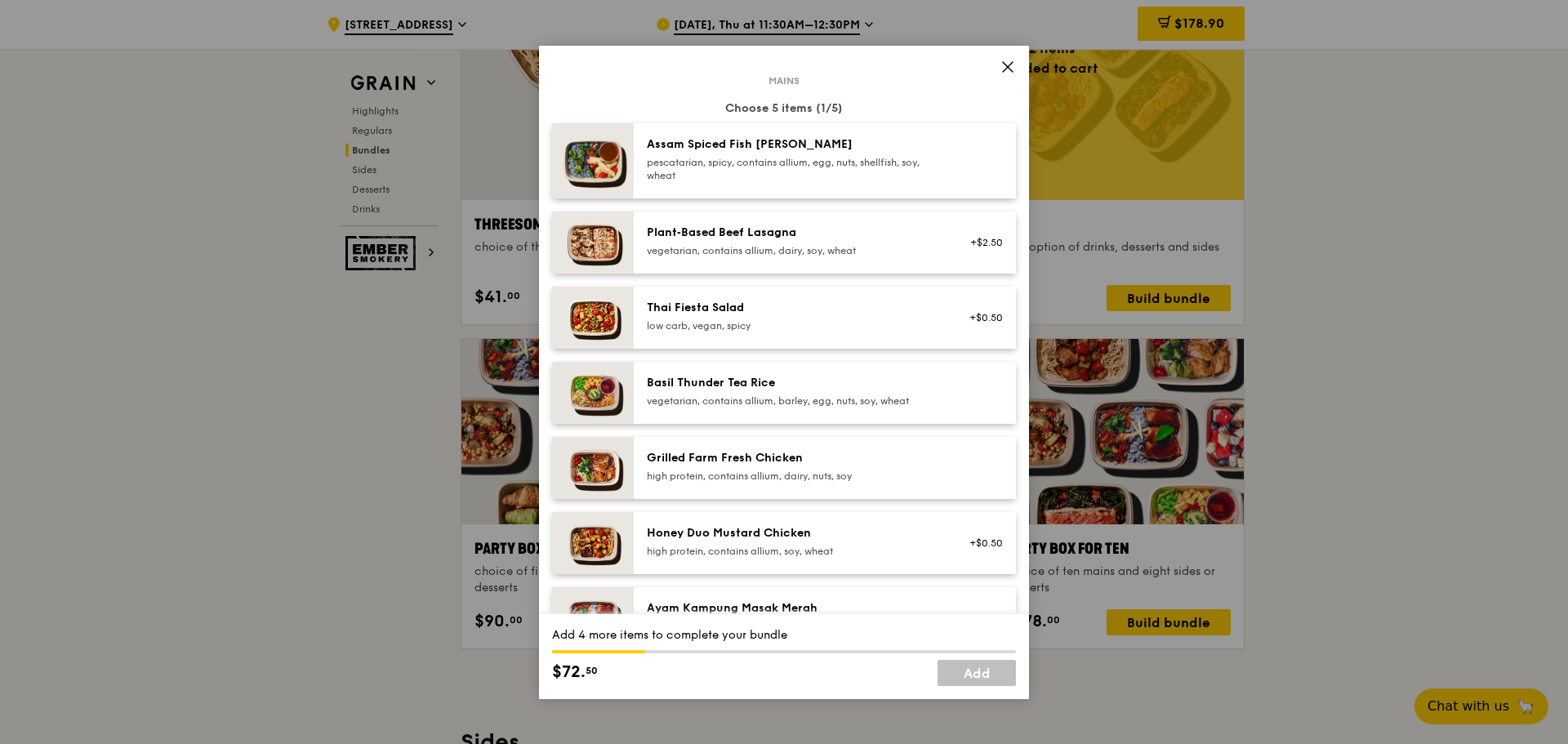
scroll to position [0, 0]
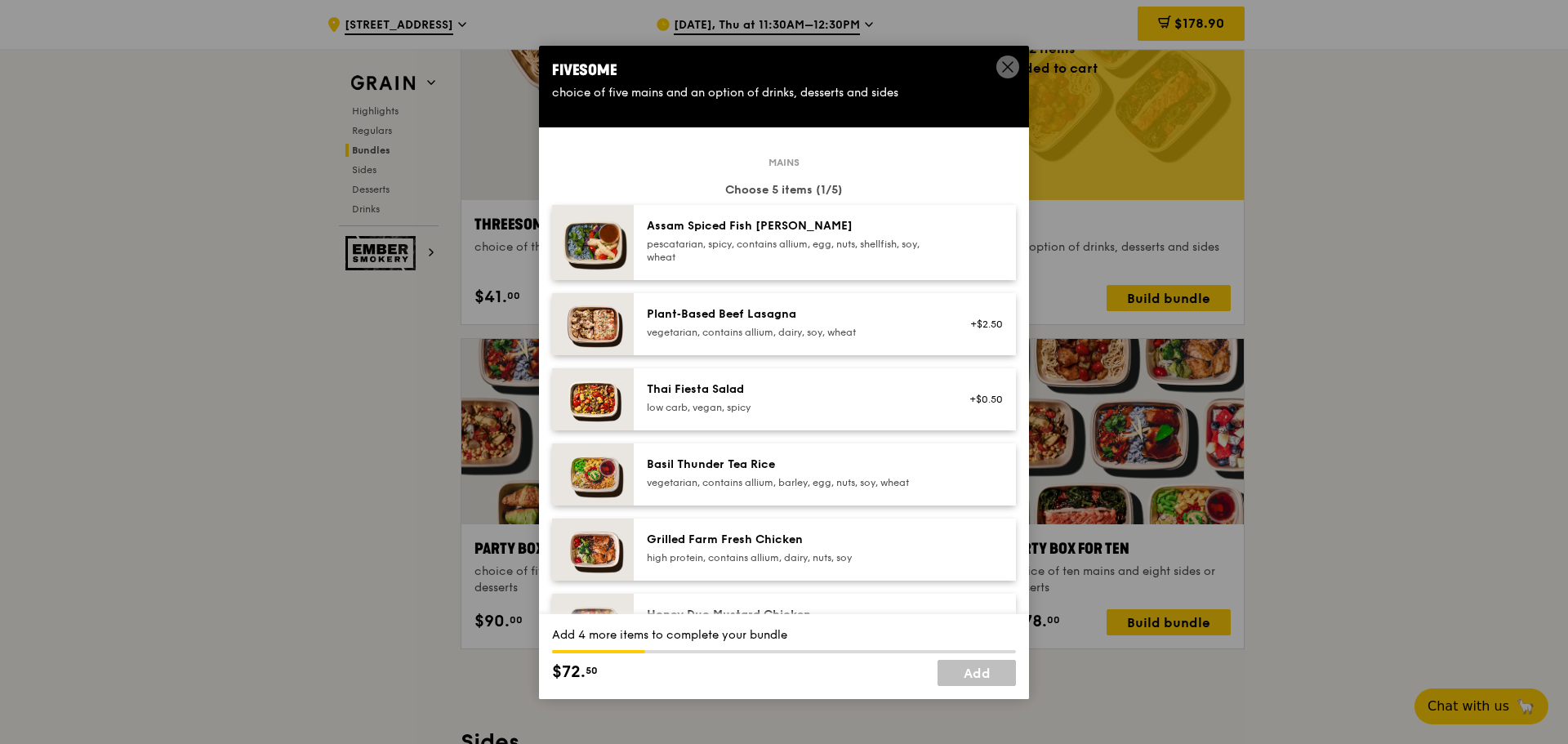
click at [738, 253] on div "pescatarian, spicy, contains allium, egg, nuts, shellfish, soy, wheat" at bounding box center [793, 250] width 293 height 26
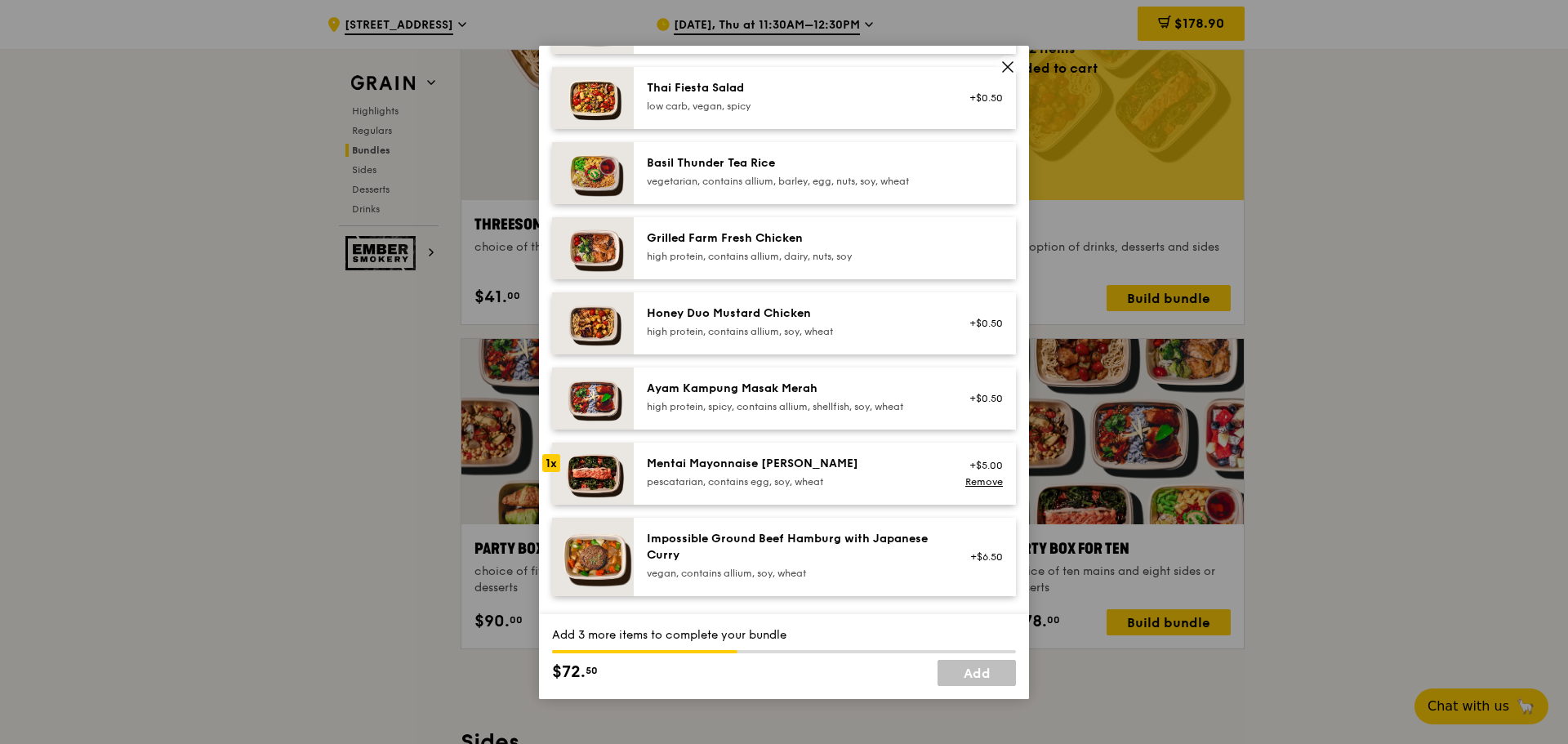
scroll to position [327, 0]
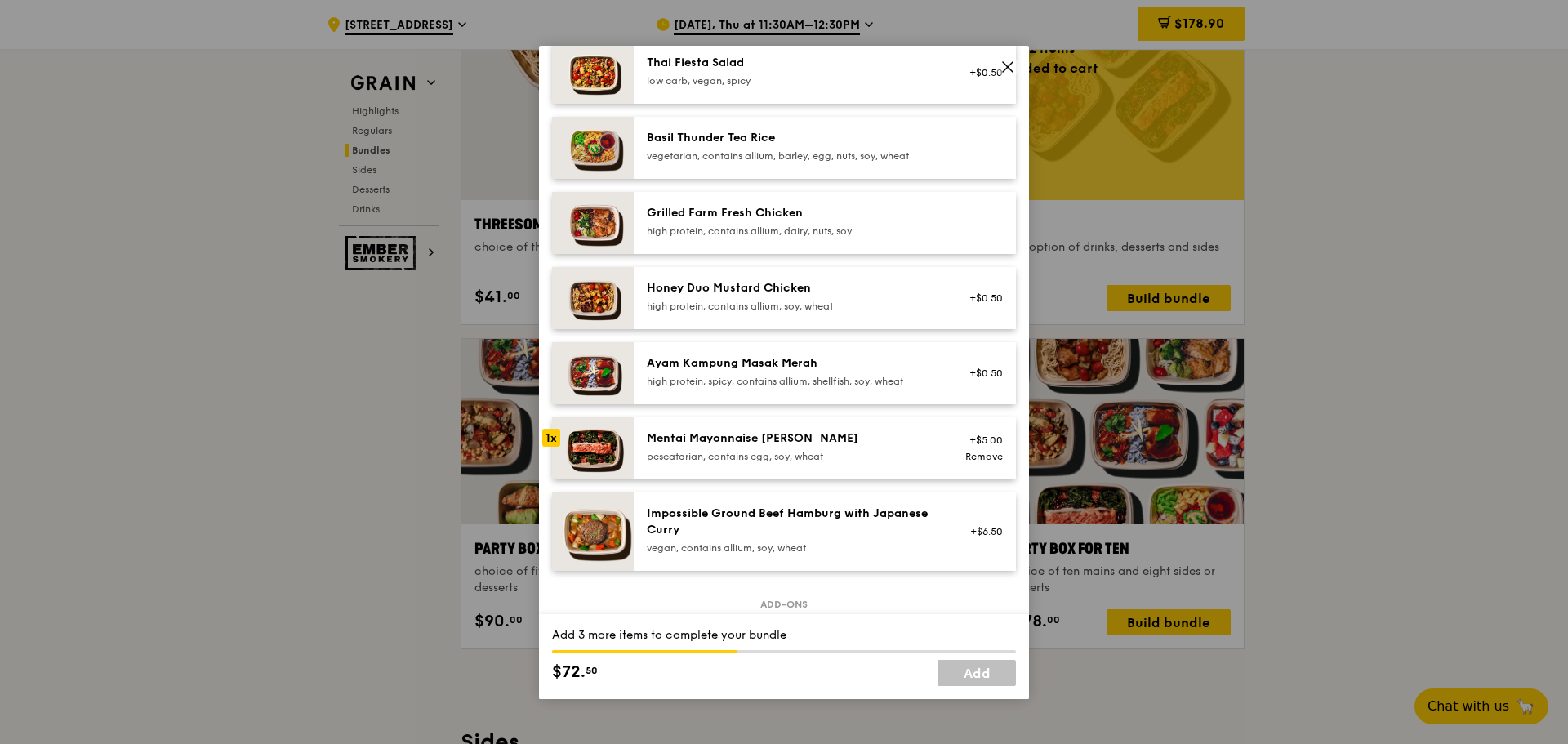
click at [742, 296] on div "Honey Duo Mustard Chicken high protein, contains allium, soy, wheat" at bounding box center [793, 296] width 293 height 32
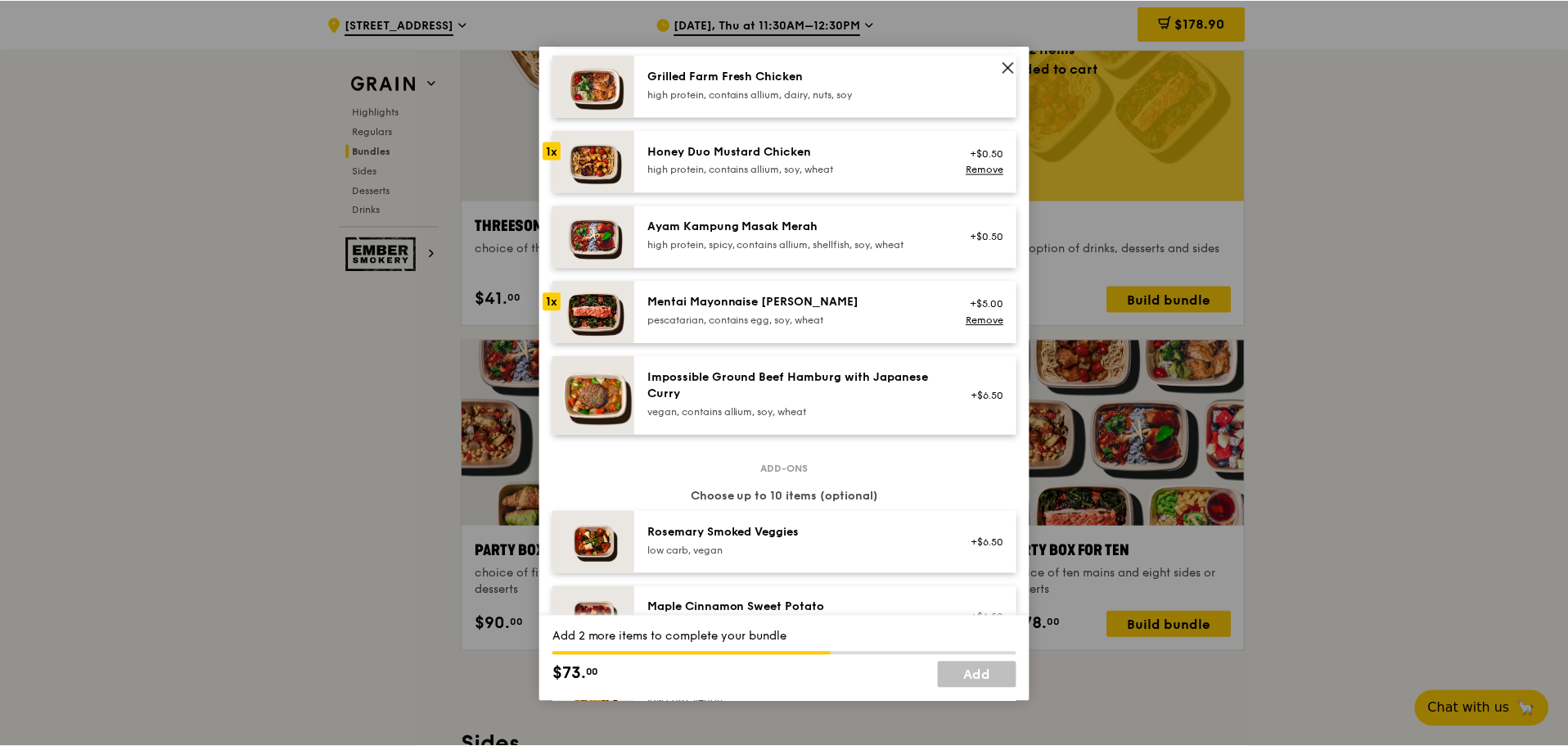
scroll to position [491, 0]
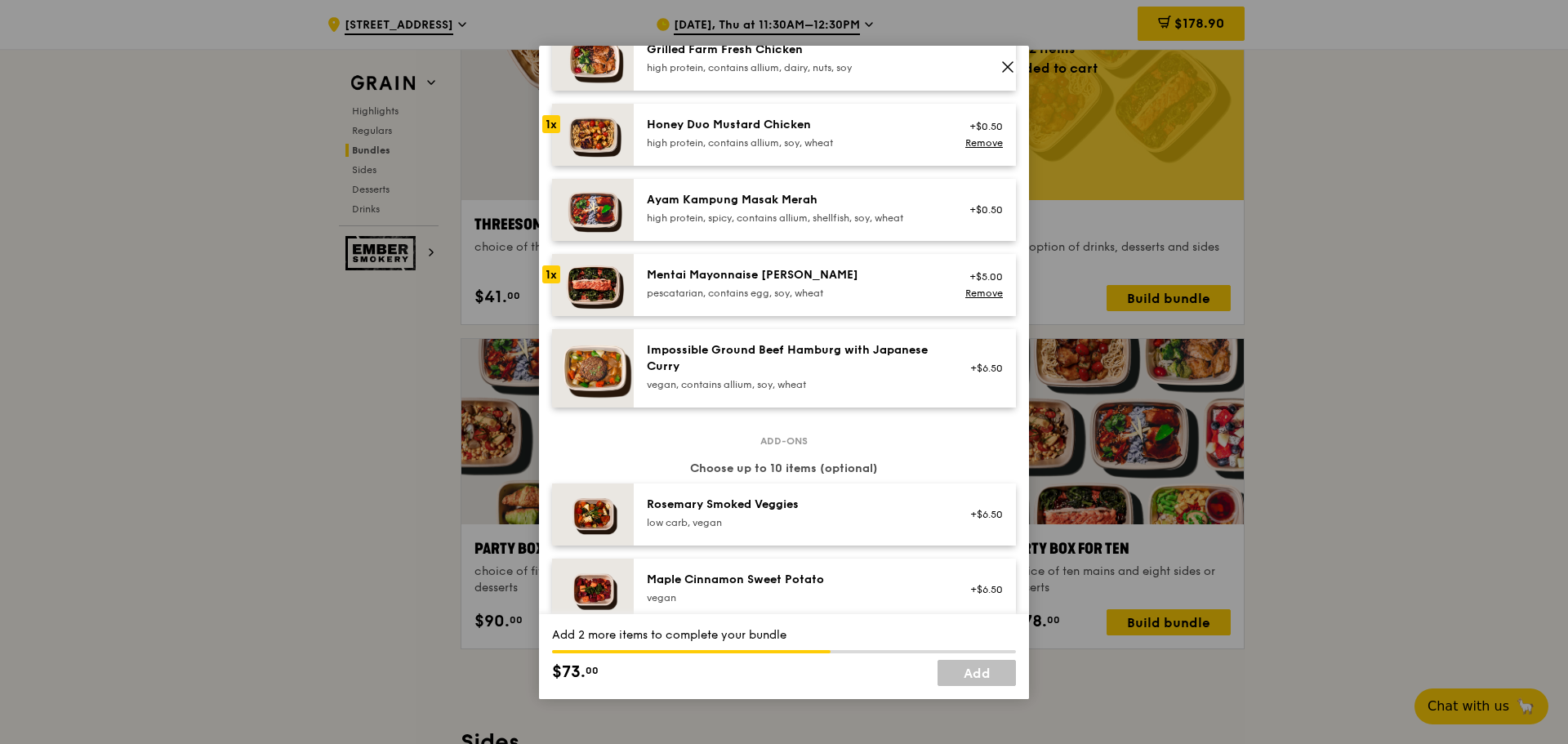
click at [748, 288] on div "pescatarian, contains egg, soy, wheat" at bounding box center [793, 293] width 293 height 13
click at [762, 366] on div "Impossible Ground Beef Hamburg with Japanese Curry" at bounding box center [793, 358] width 293 height 32
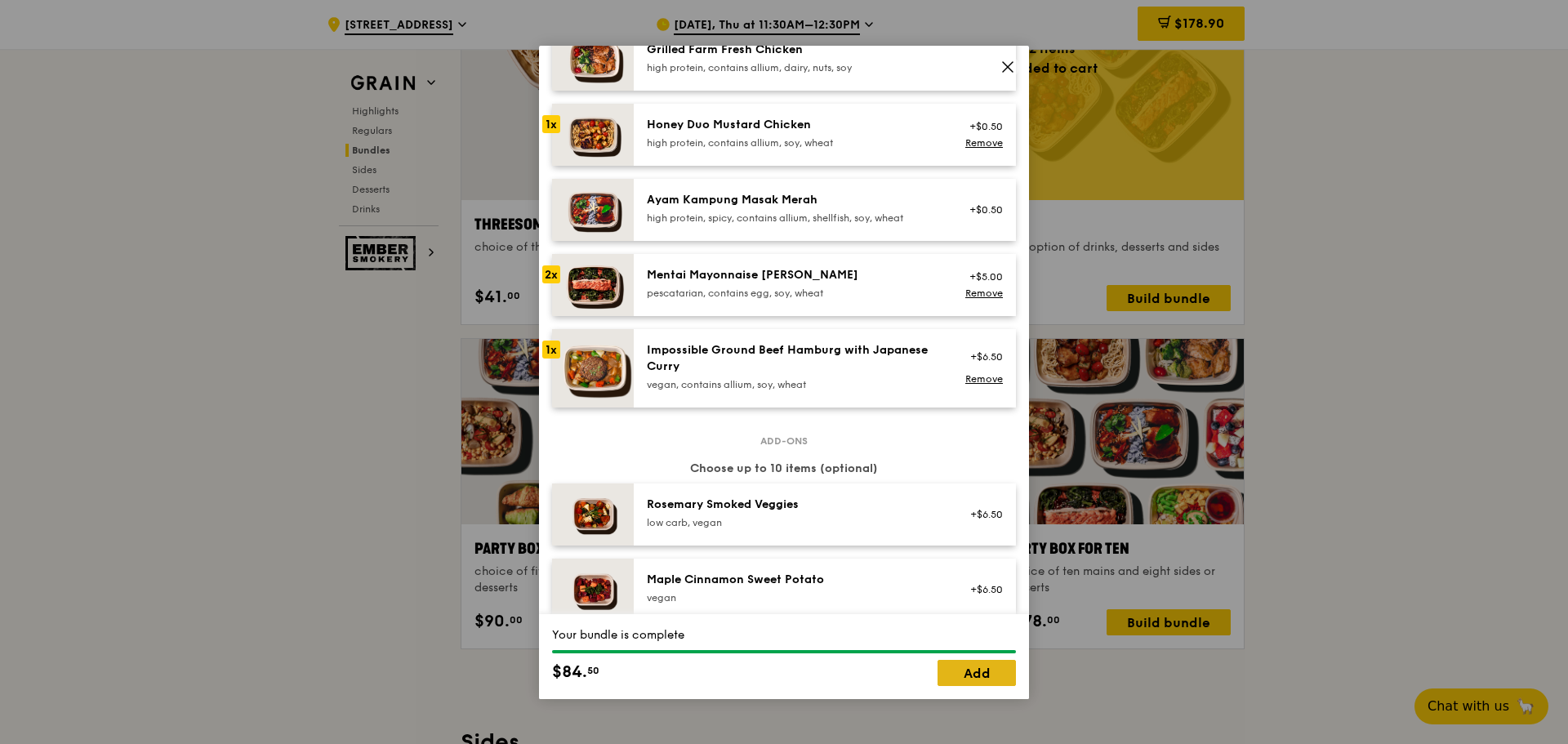
click at [985, 682] on link "Add" at bounding box center [977, 672] width 78 height 26
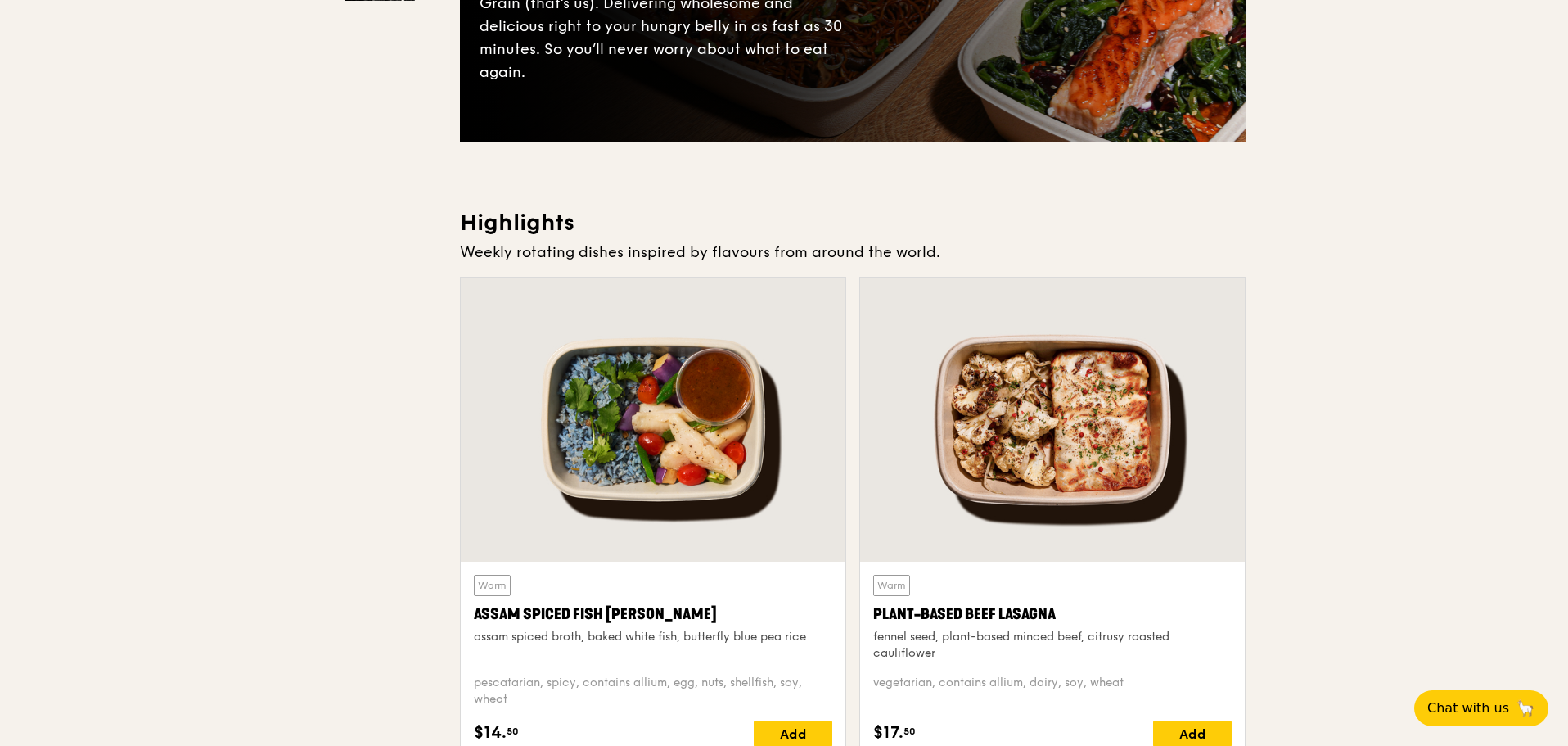
scroll to position [0, 0]
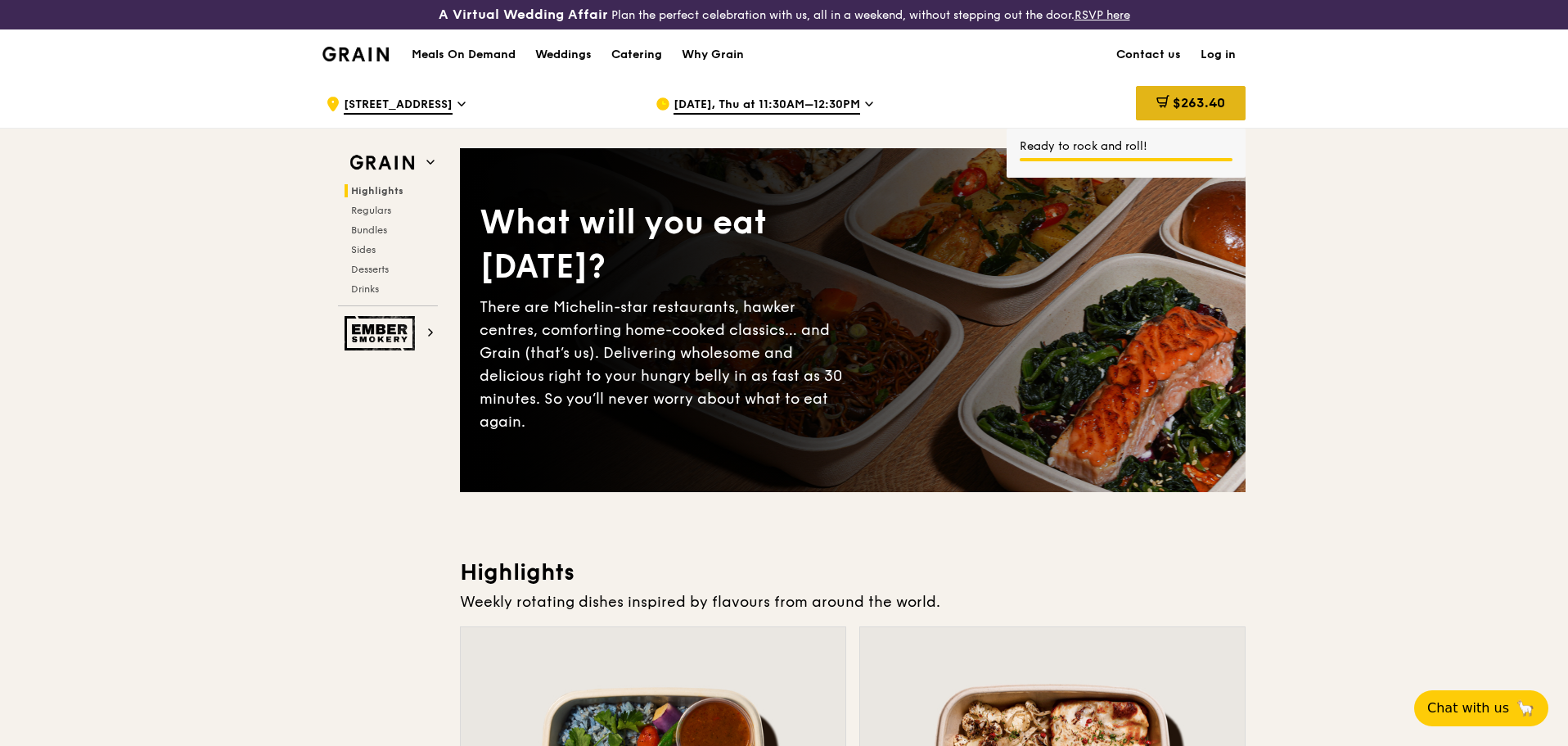
click at [1210, 111] on div "$263.40" at bounding box center [1190, 103] width 109 height 34
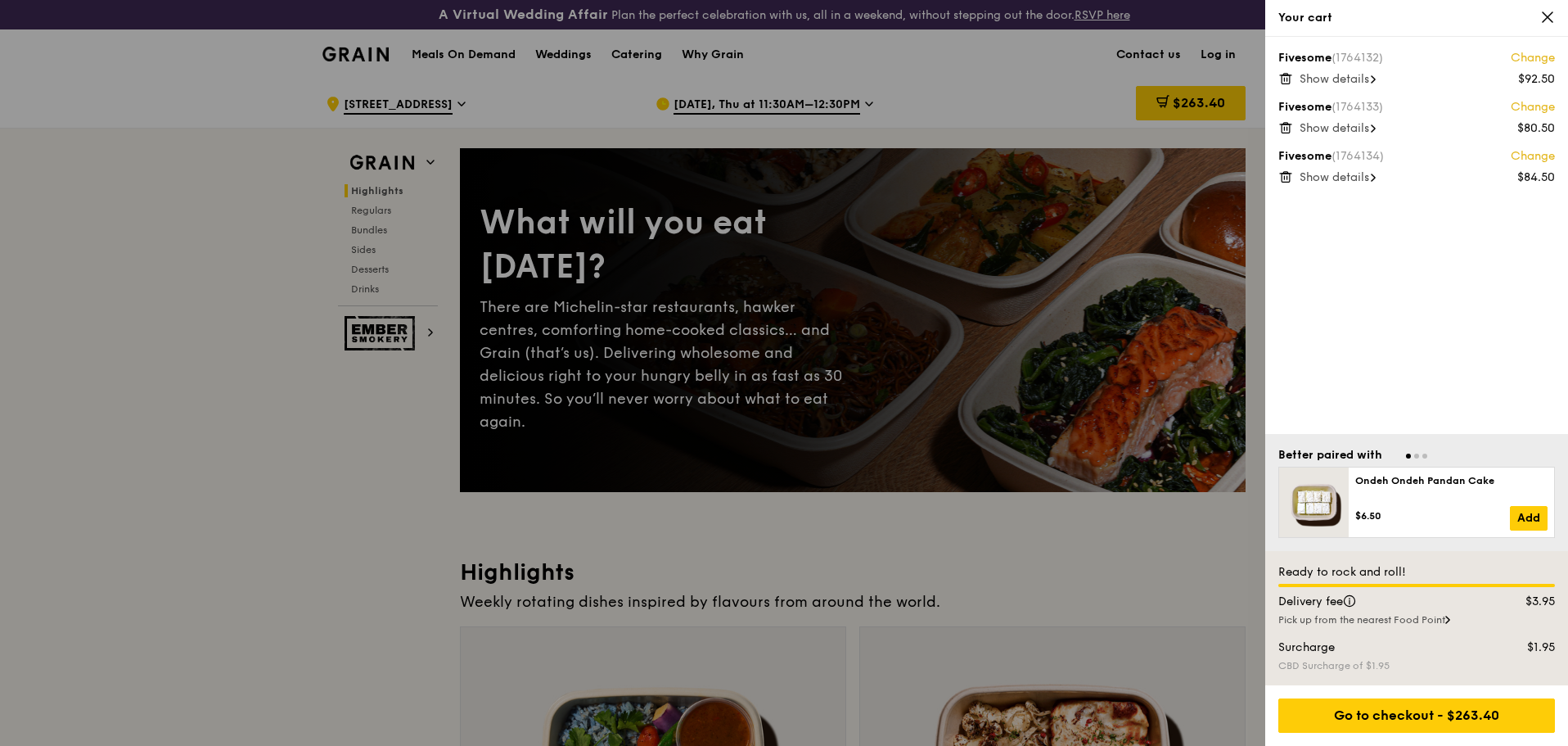
click at [1369, 78] on span "Show details" at bounding box center [1334, 78] width 69 height 14
click at [1344, 152] on span "Show details" at bounding box center [1334, 148] width 69 height 14
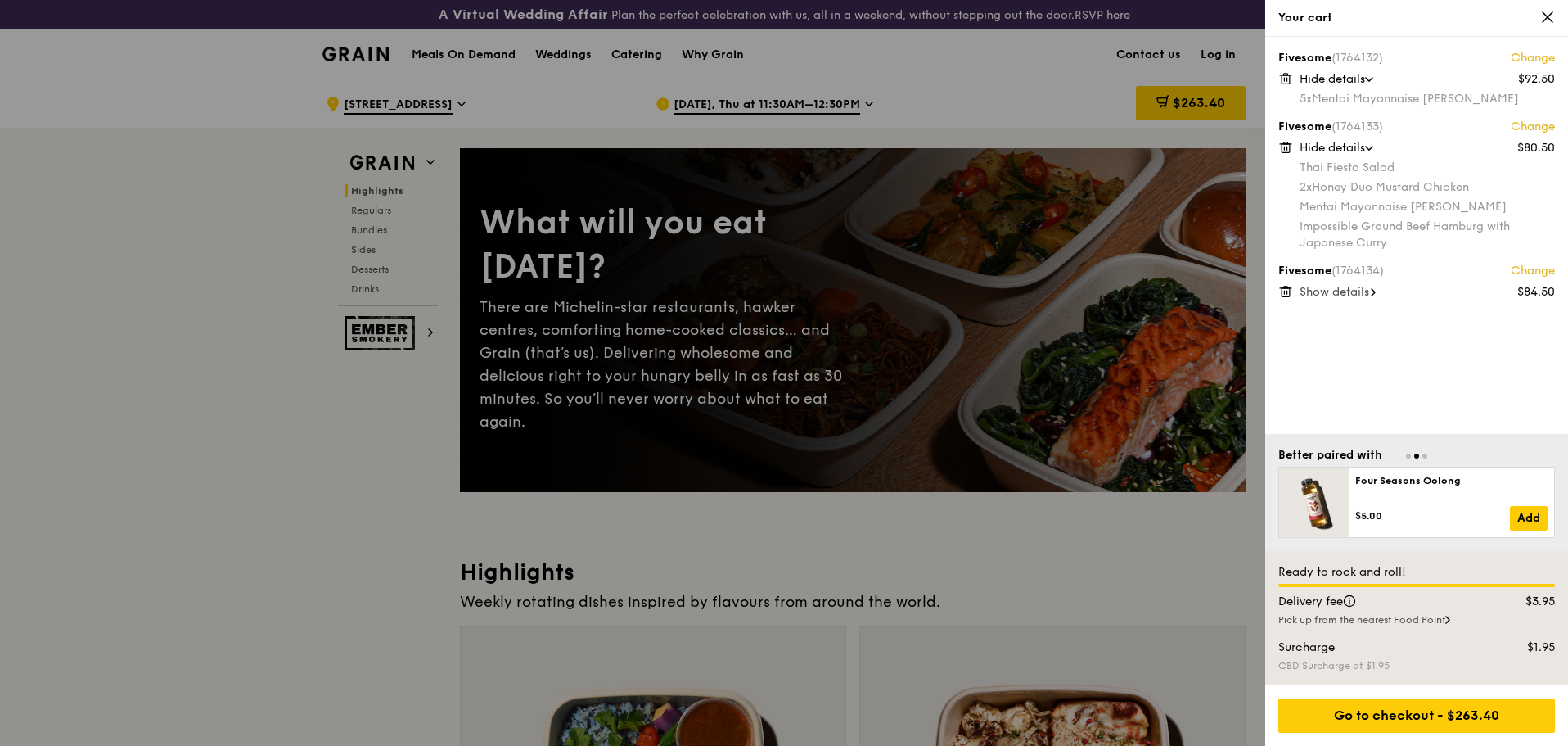
click at [1329, 281] on div "Fivesome (1764134) Change $84.50 Show details" at bounding box center [1417, 280] width 277 height 36
click at [1332, 290] on span "Show details" at bounding box center [1334, 291] width 69 height 14
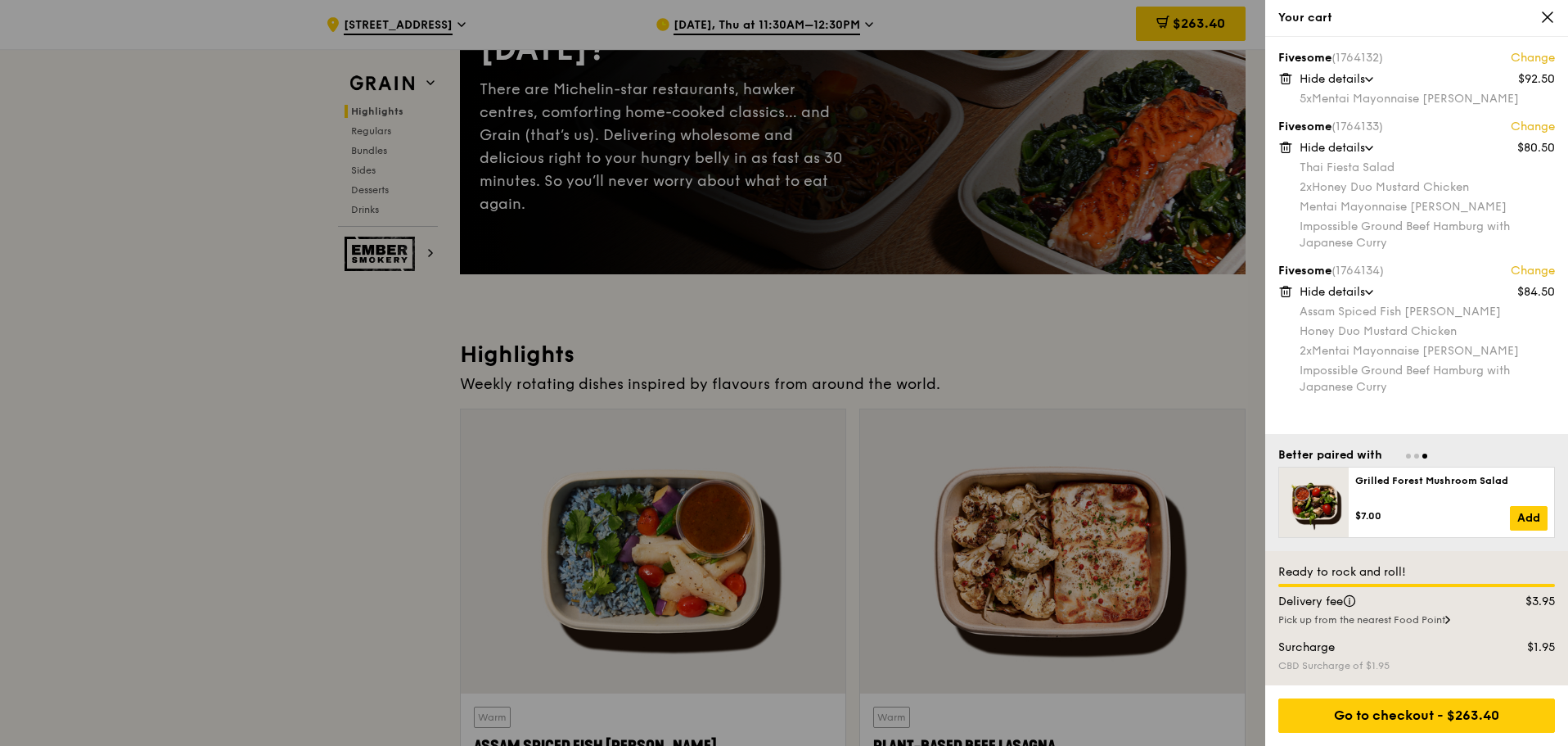
scroll to position [245, 0]
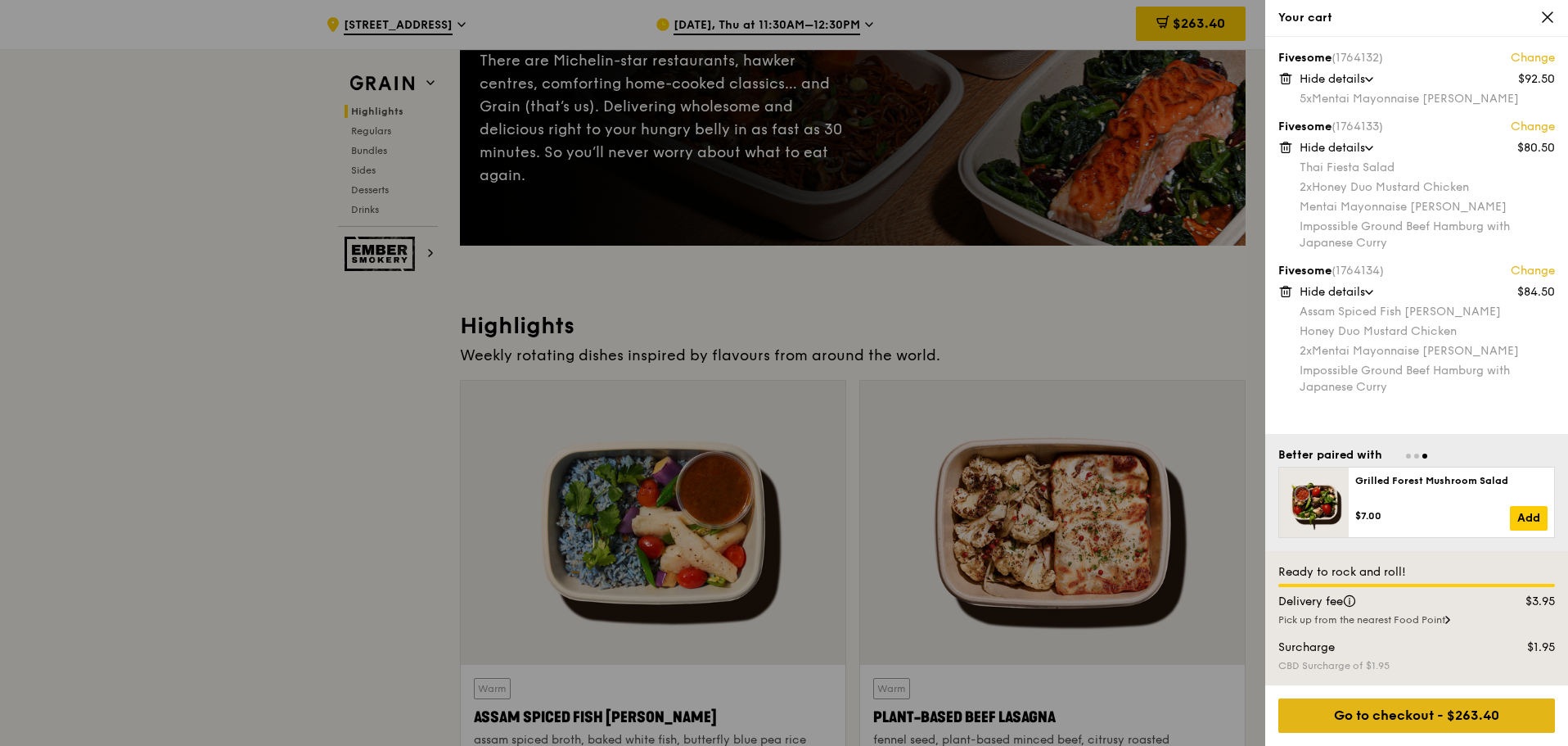
click at [1380, 718] on div "Go to checkout - $263.40" at bounding box center [1417, 715] width 277 height 34
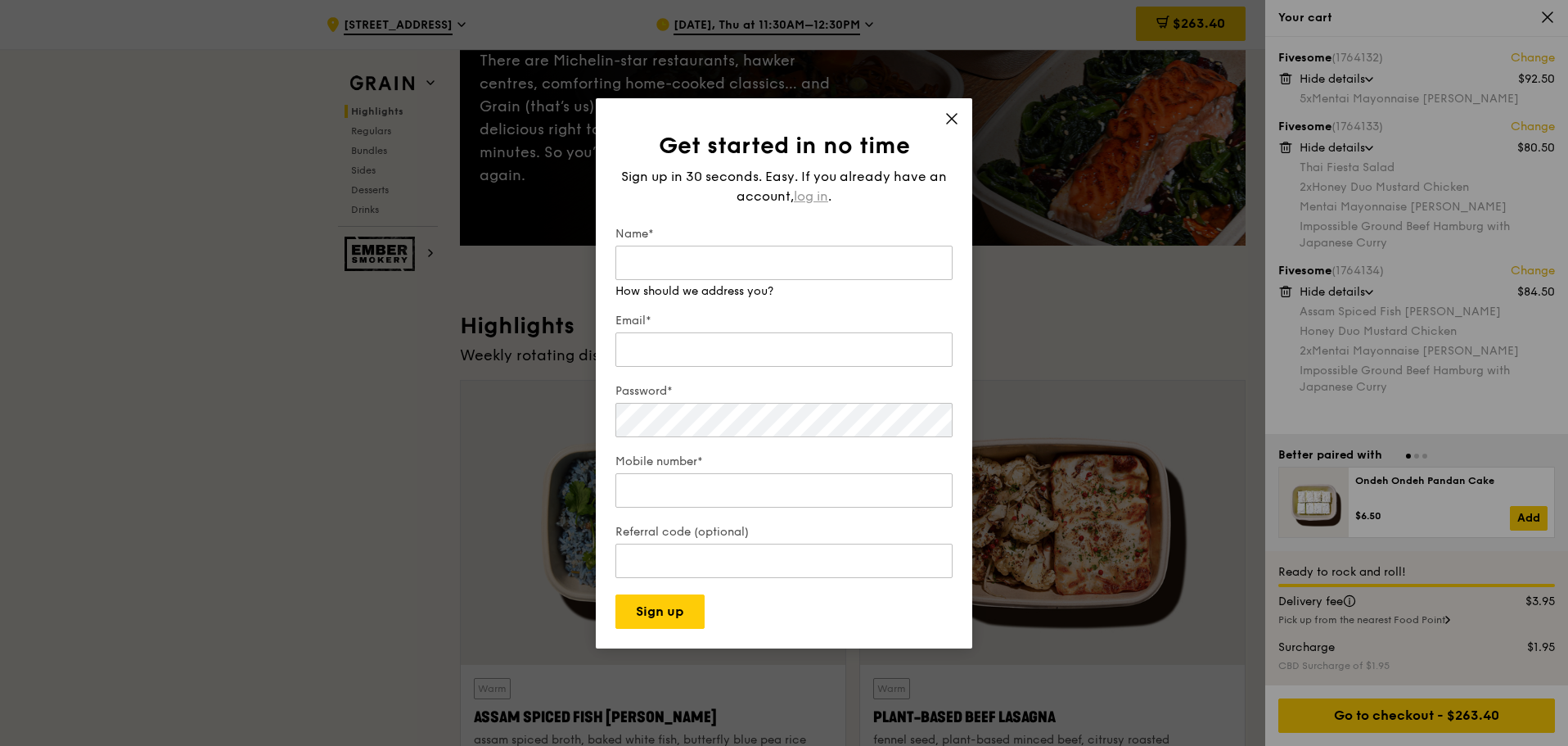
click at [805, 197] on span "log in" at bounding box center [811, 197] width 34 height 20
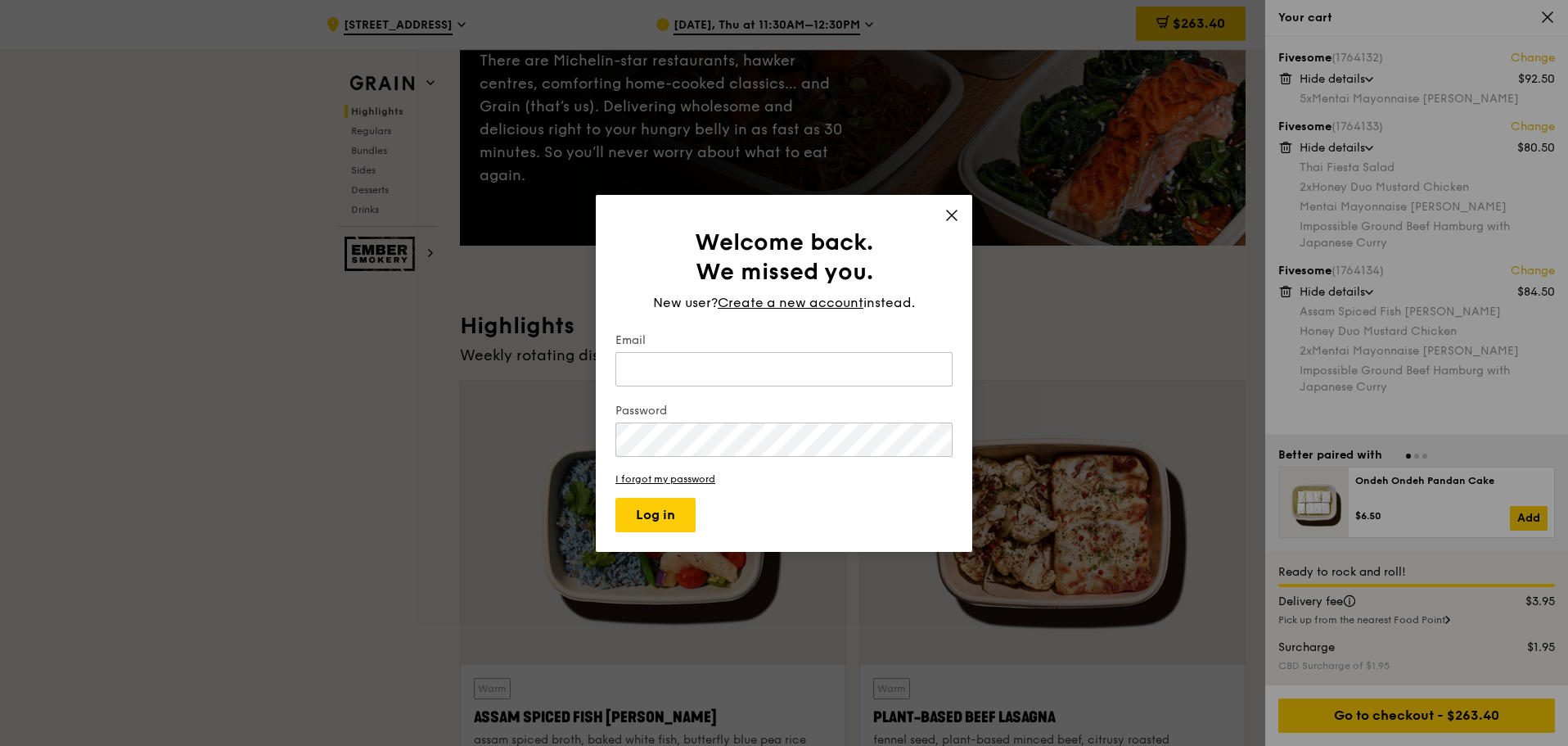
click at [953, 213] on icon at bounding box center [952, 215] width 10 height 10
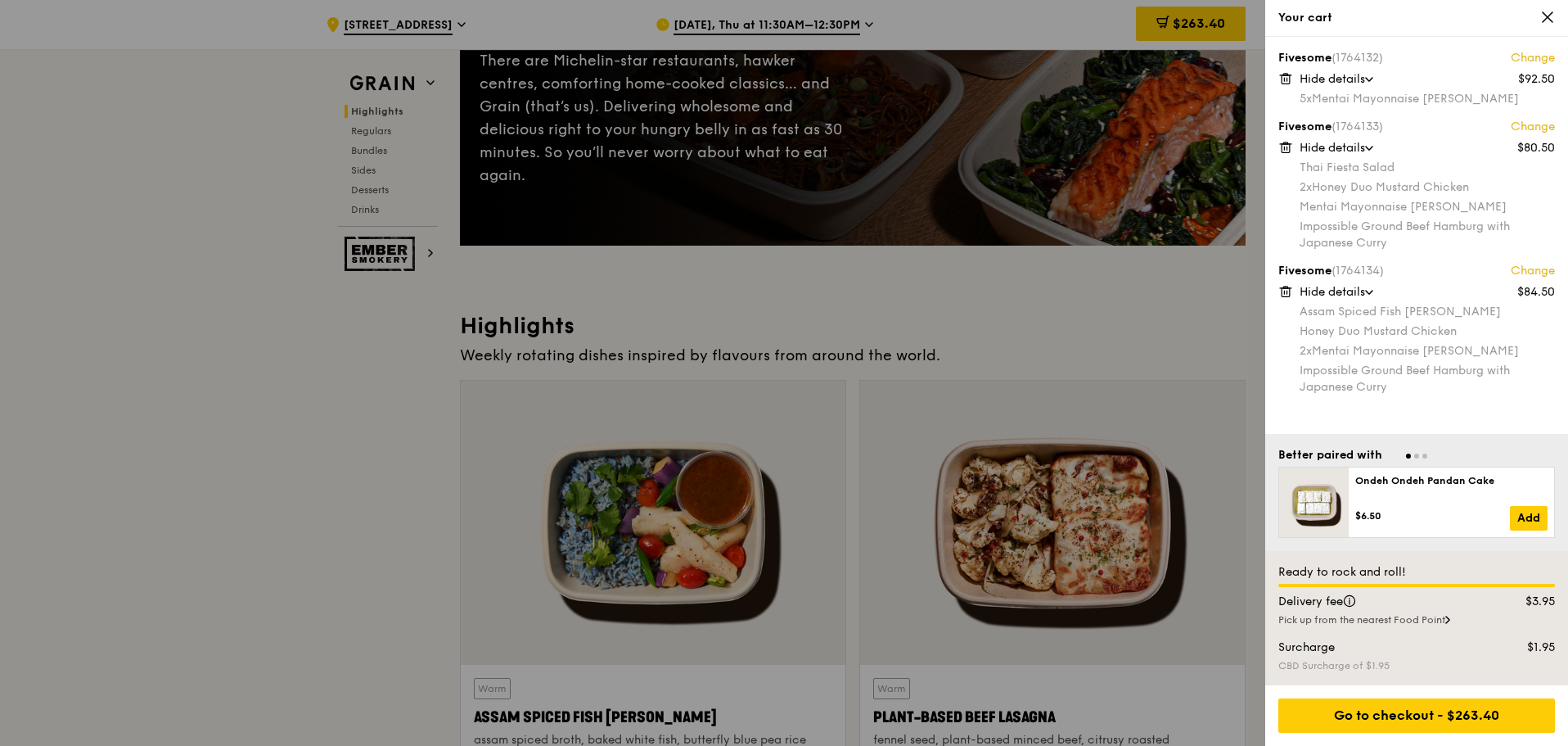
click at [995, 265] on div at bounding box center [784, 373] width 1568 height 746
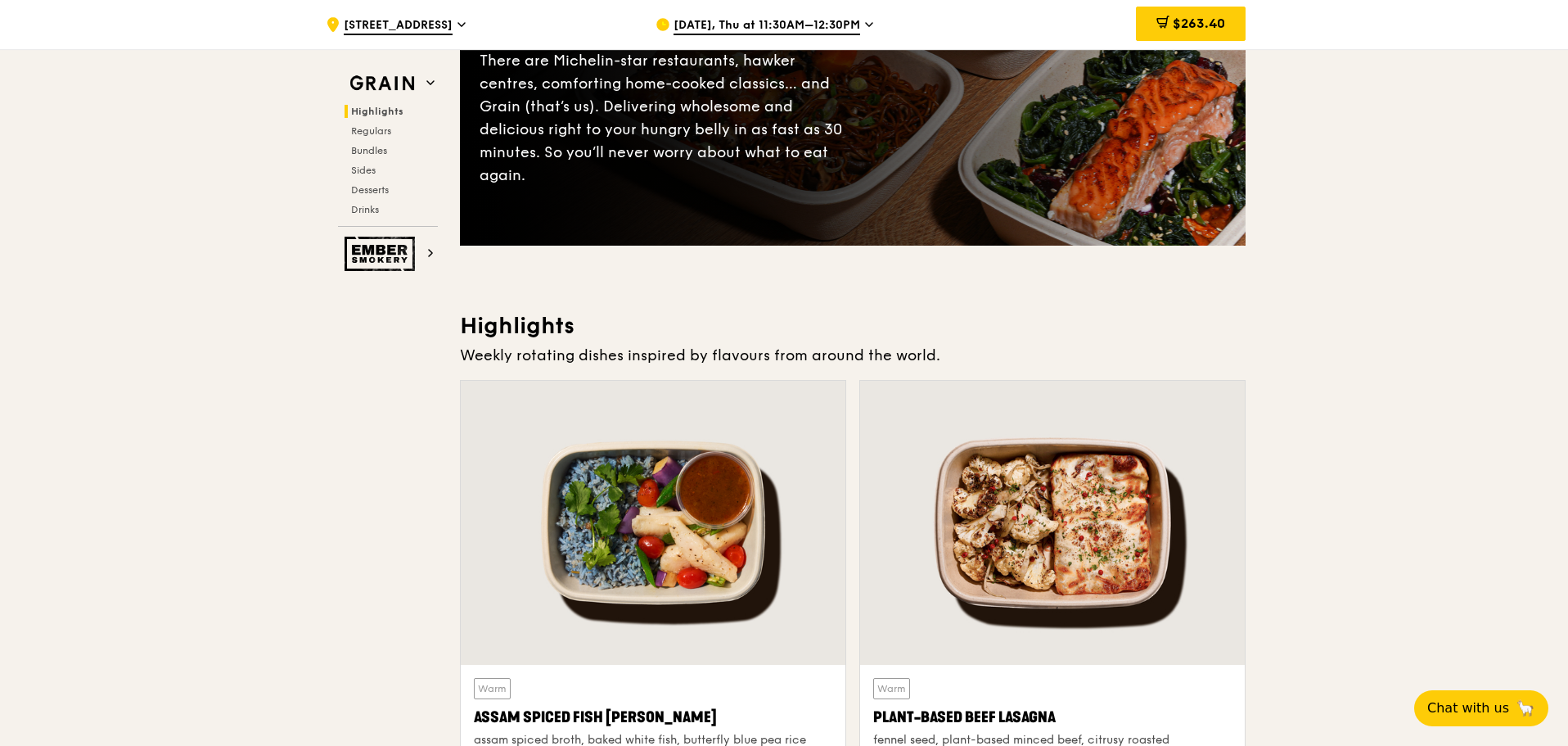
scroll to position [0, 0]
